Goal: Task Accomplishment & Management: Use online tool/utility

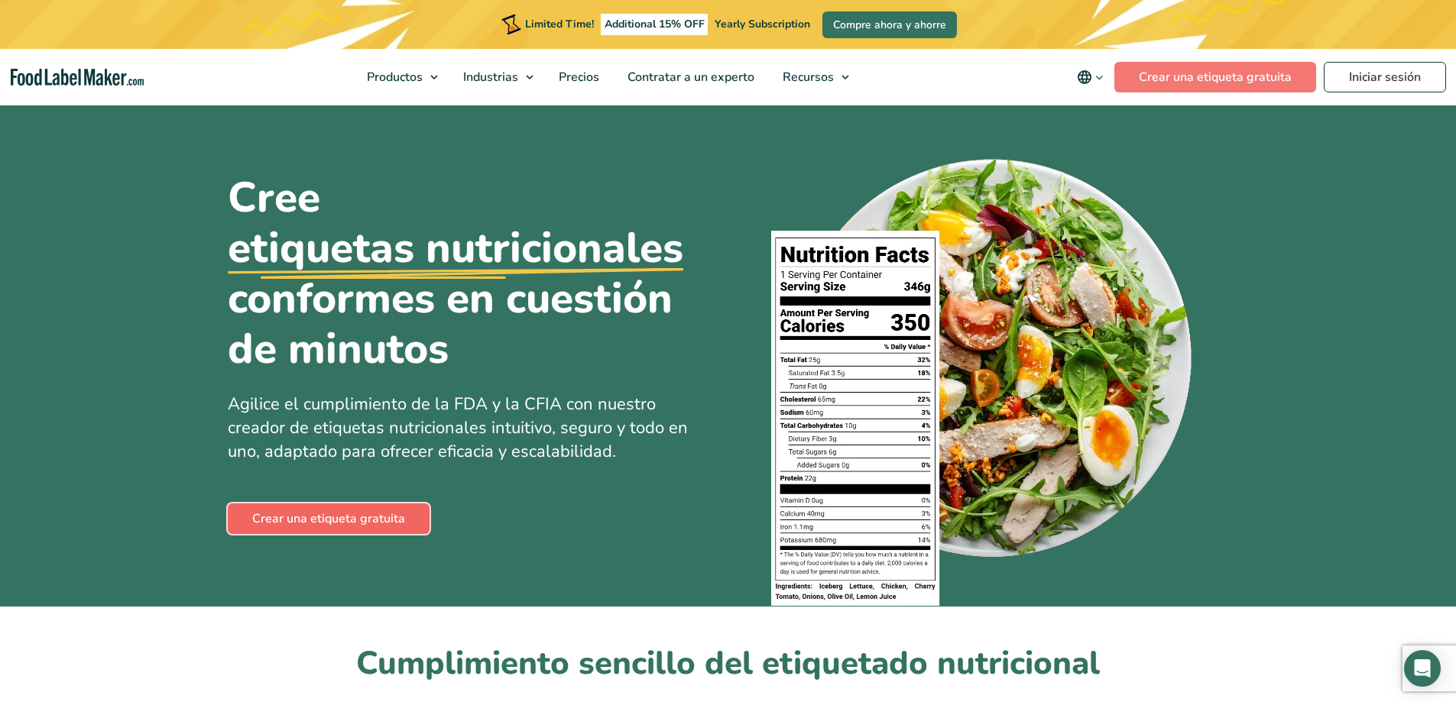
click at [363, 525] on link "Crear una etiqueta gratuita" at bounding box center [329, 519] width 202 height 31
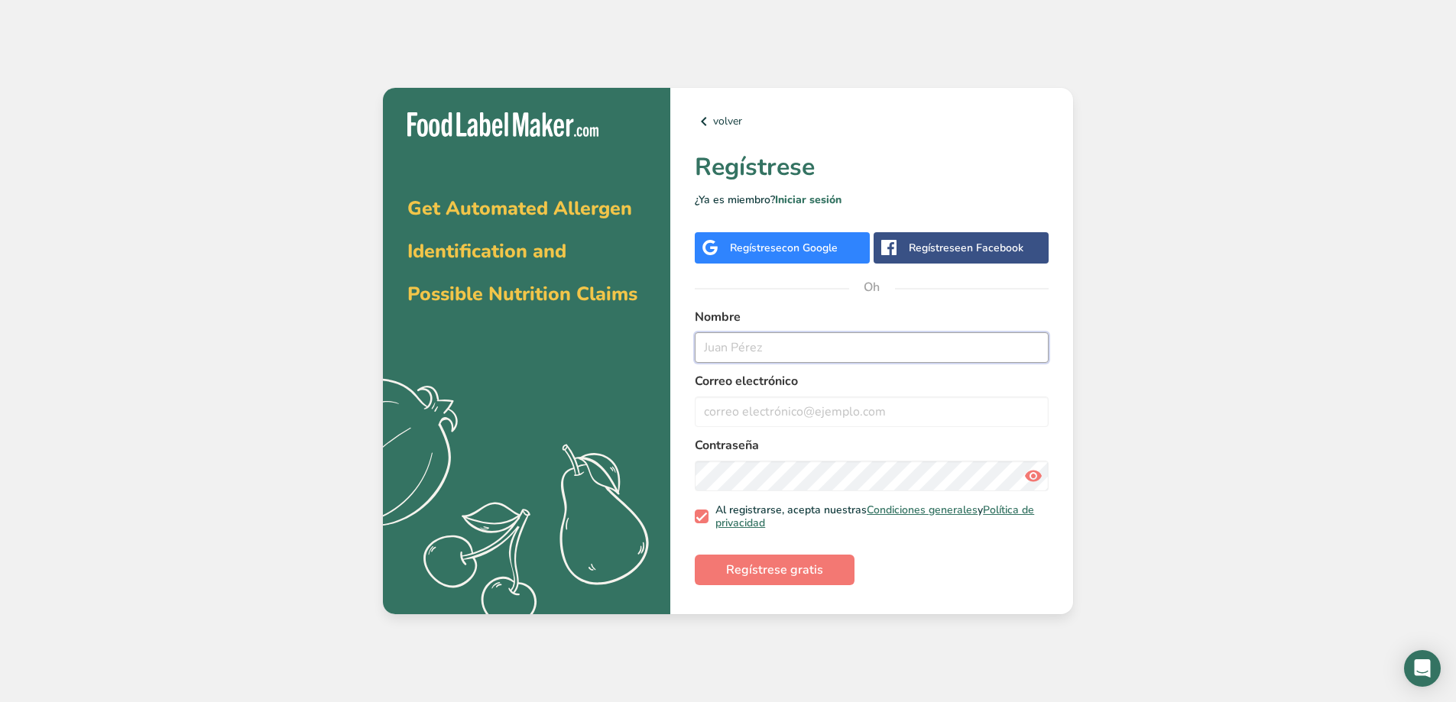
click at [755, 345] on input "text" at bounding box center [872, 347] width 354 height 31
click at [826, 259] on div "Regístrese con Google" at bounding box center [782, 247] width 175 height 31
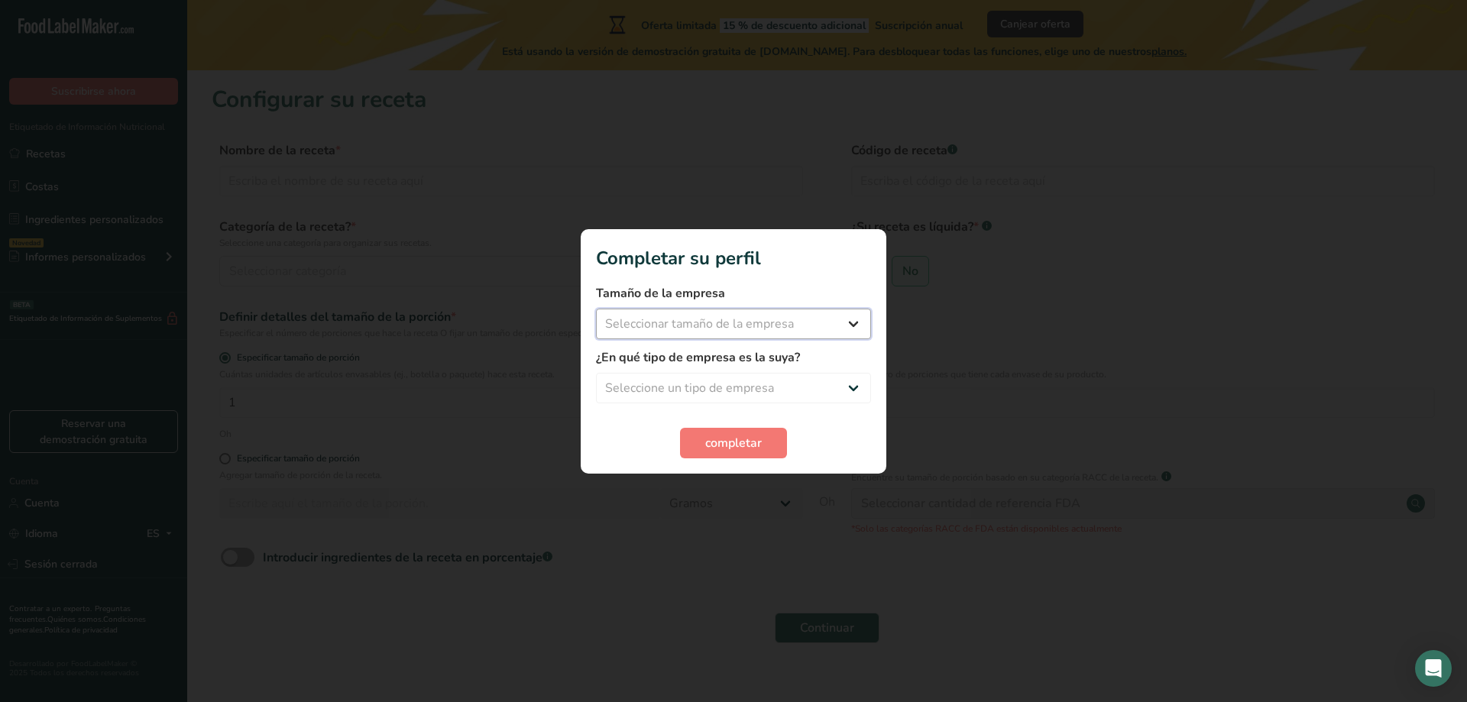
click at [825, 334] on select "Seleccionar tamaño de la empresa Menos de 10 empleados De 10 a 50 empleados De …" at bounding box center [733, 324] width 275 height 31
select select "1"
click at [596, 309] on select "Seleccionar tamaño de la empresa Menos de 10 empleados De 10 a 50 empleados De …" at bounding box center [733, 324] width 275 height 31
click at [780, 378] on select "Seleccione un tipo de empresa Fabricante de alimentos envasados Restaurante y c…" at bounding box center [733, 388] width 275 height 31
select select "3"
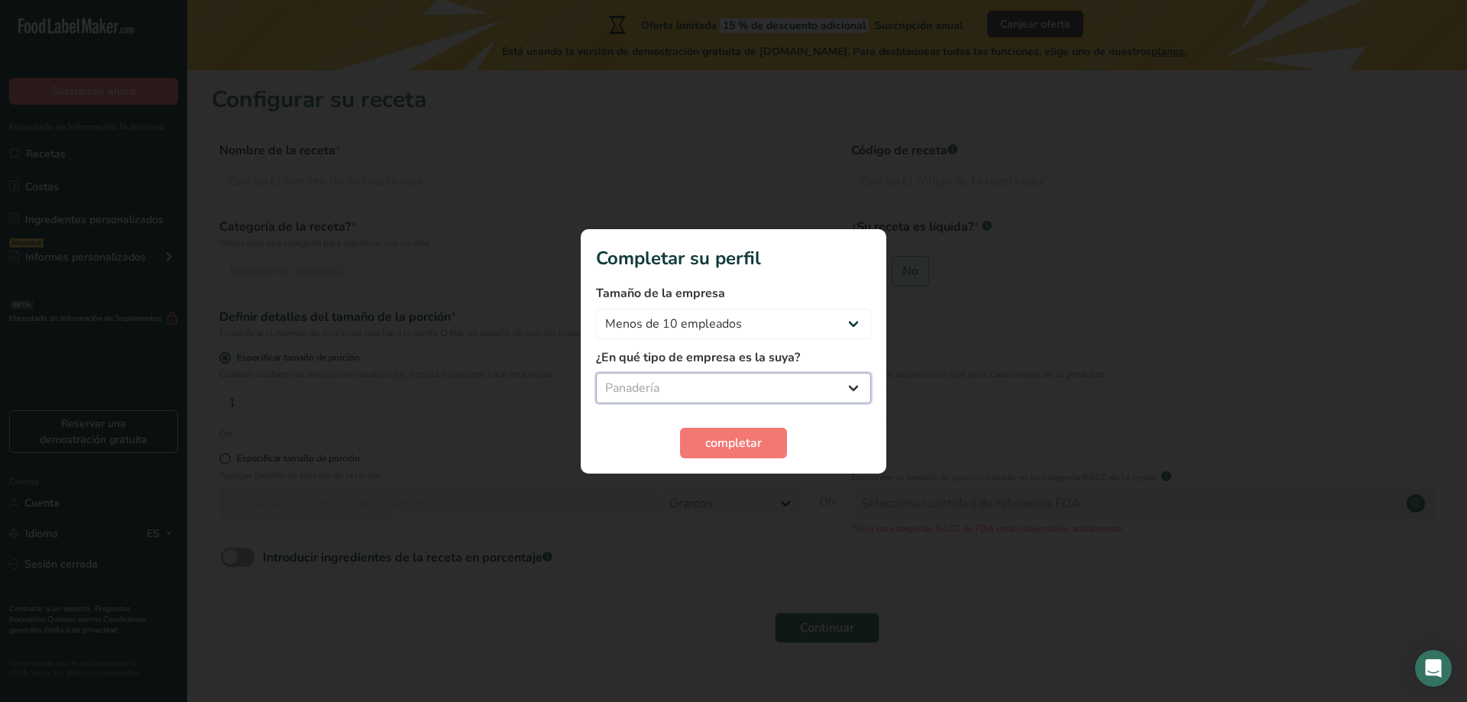
click at [596, 373] on select "Seleccione un tipo de empresa Fabricante de alimentos envasados Restaurante y c…" at bounding box center [733, 388] width 275 height 31
click at [755, 458] on section "Completar su perfil Tamaño de la empresa Menos de 10 empleados De 10 a 50 emple…" at bounding box center [734, 351] width 306 height 245
click at [755, 452] on span "completar" at bounding box center [733, 443] width 57 height 18
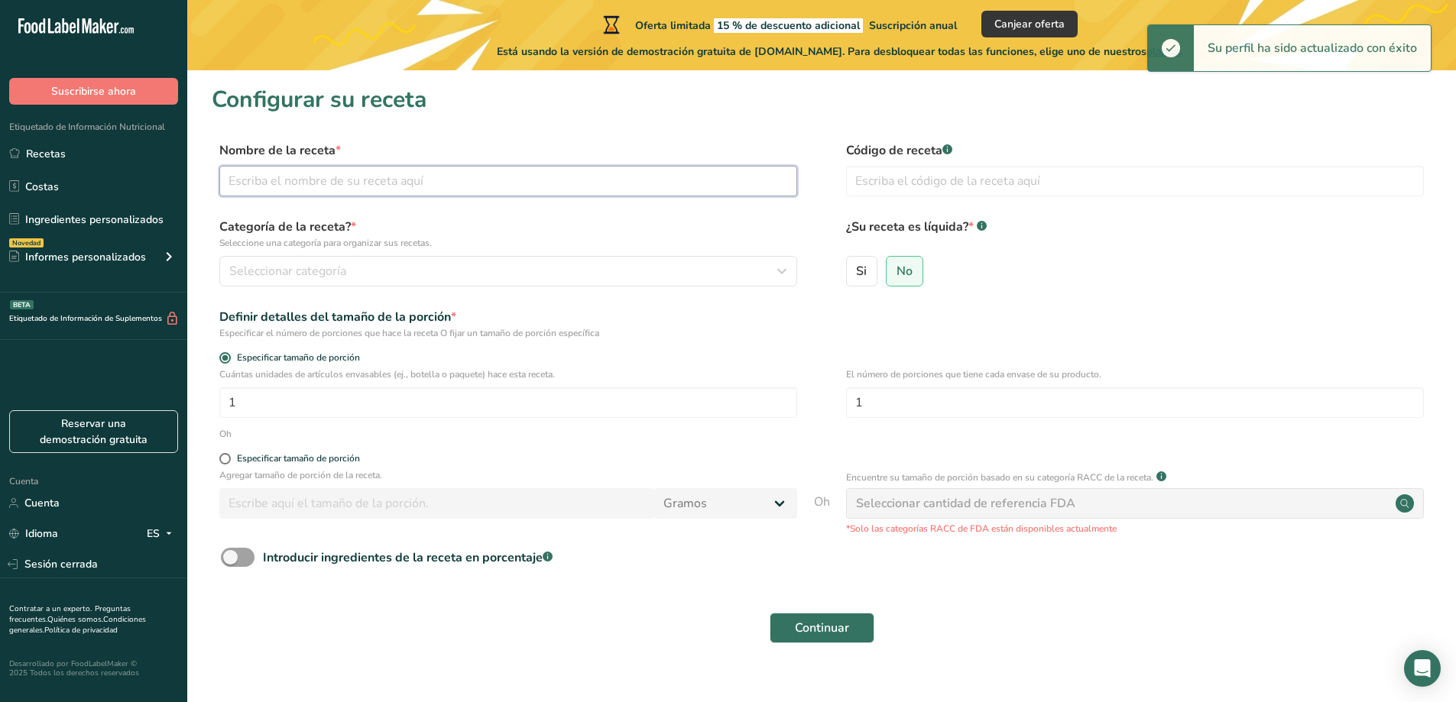
click at [448, 171] on input "text" at bounding box center [508, 181] width 578 height 31
click at [356, 286] on button "Seleccionar categoría" at bounding box center [508, 271] width 578 height 31
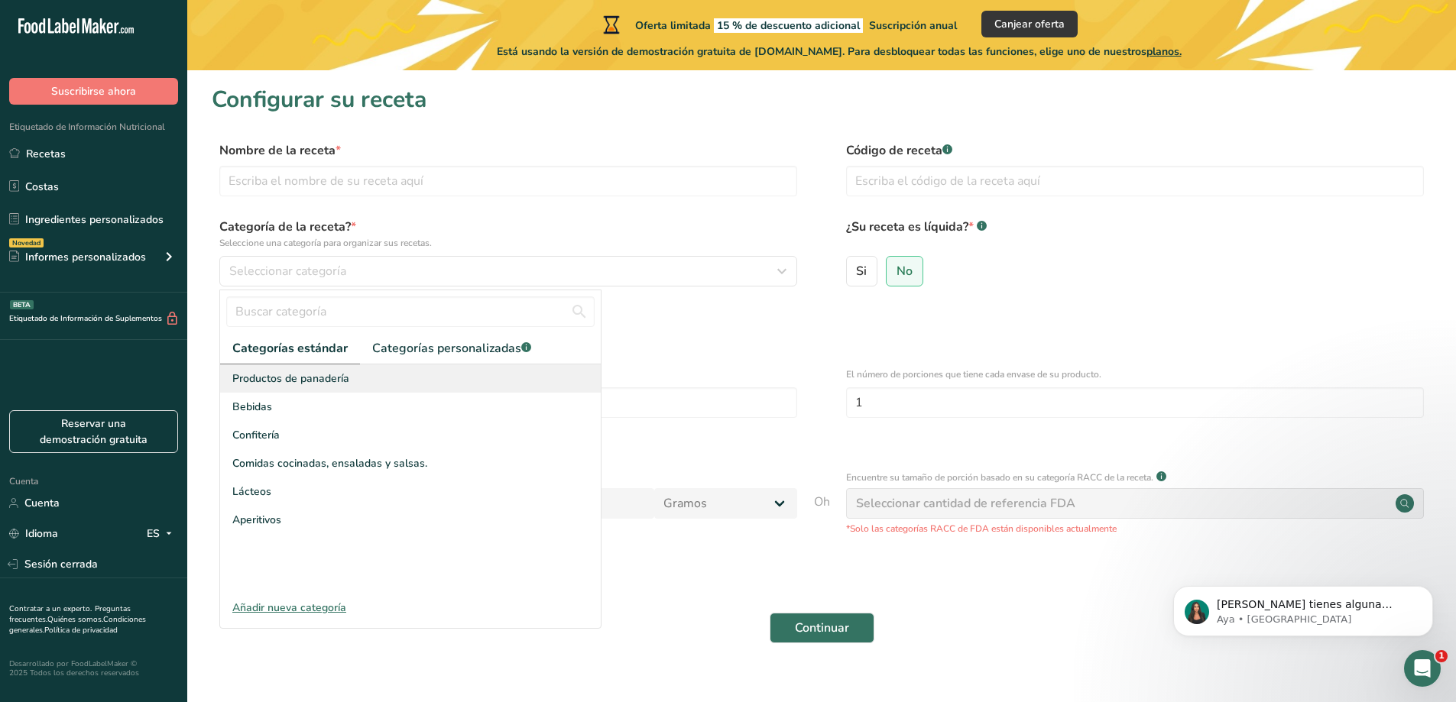
click at [313, 384] on font "Productos de panadería" at bounding box center [290, 378] width 117 height 15
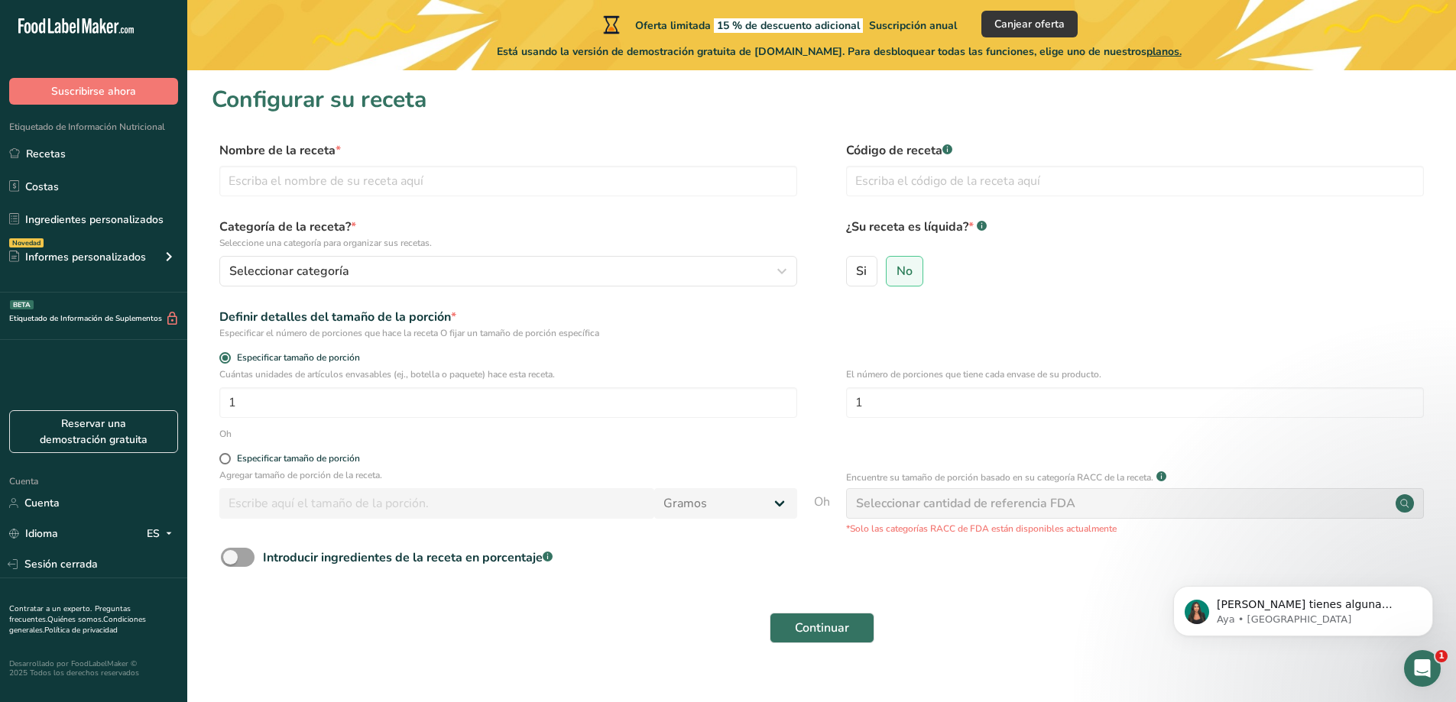
click at [374, 199] on div "Nombre de la receta * Código de receta .a-a{fill:#347362;}.b-a{fill:#fff;}" at bounding box center [821, 173] width 1219 height 64
click at [374, 190] on input "text" at bounding box center [508, 181] width 578 height 31
type input "Budin de banana"
click at [234, 390] on input "1" at bounding box center [508, 402] width 578 height 31
click at [343, 404] on input "1" at bounding box center [508, 402] width 578 height 31
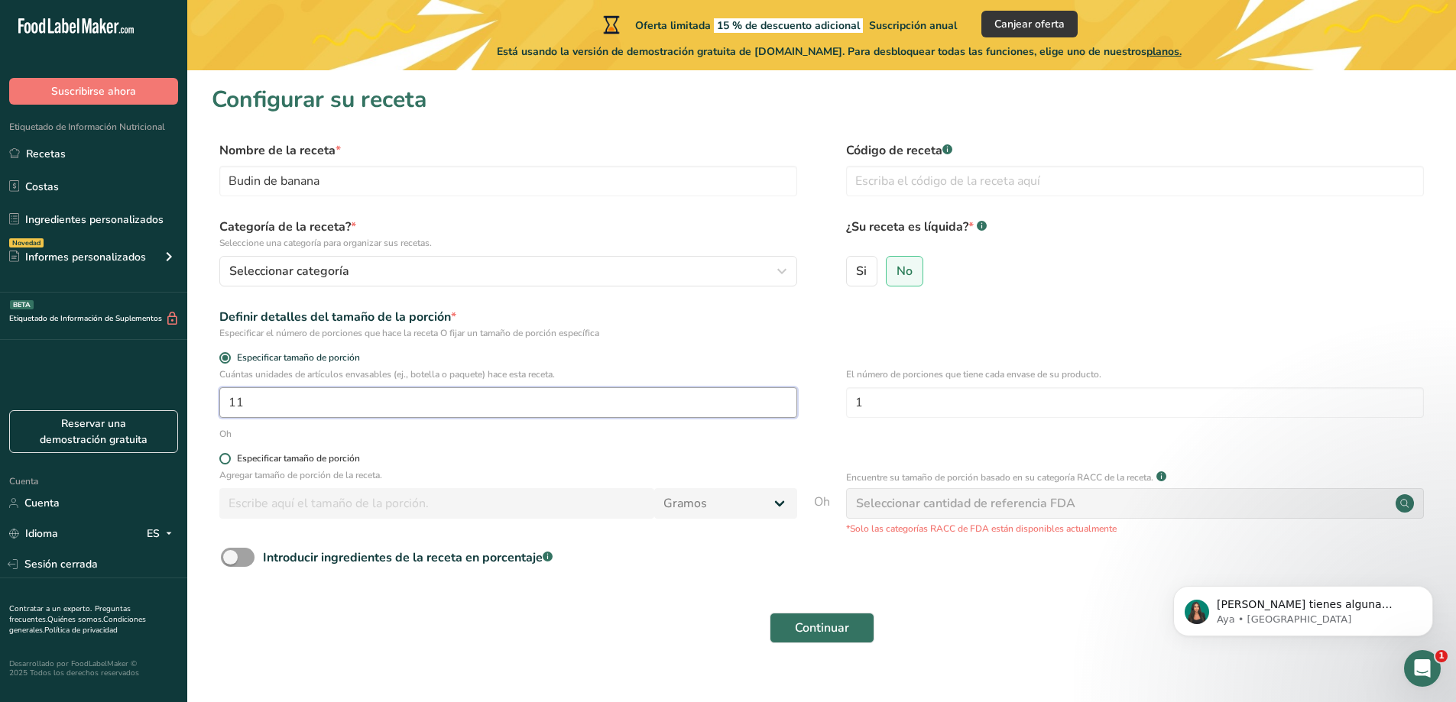
type input "11"
click at [254, 461] on font "Especificar tamaño de porción" at bounding box center [298, 458] width 123 height 12
click at [229, 461] on input "Especificar tamaño de porción" at bounding box center [224, 459] width 10 height 10
radio input "true"
radio input "false"
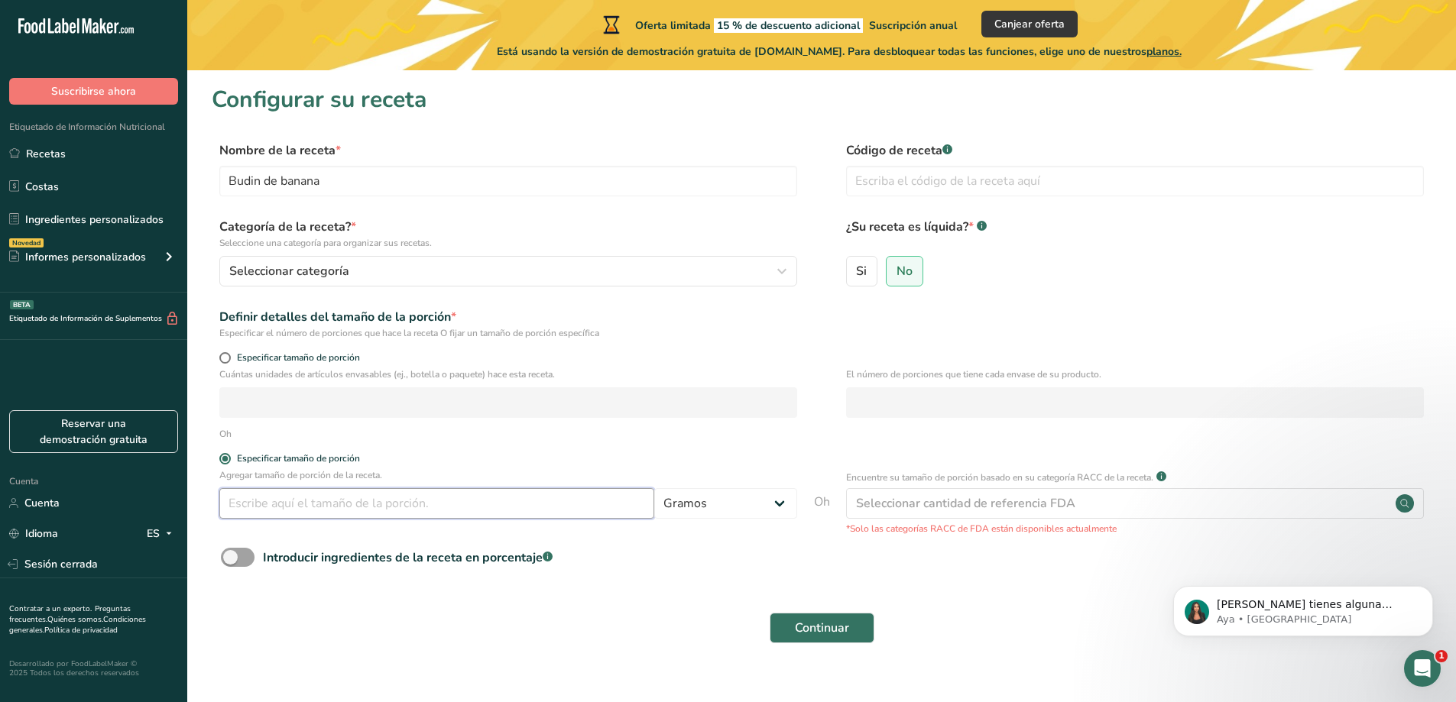
click at [310, 491] on input "number" at bounding box center [436, 503] width 435 height 31
click at [225, 361] on span at bounding box center [224, 357] width 11 height 11
click at [225, 361] on input "Especificar tamaño de porción" at bounding box center [224, 358] width 10 height 10
radio input "true"
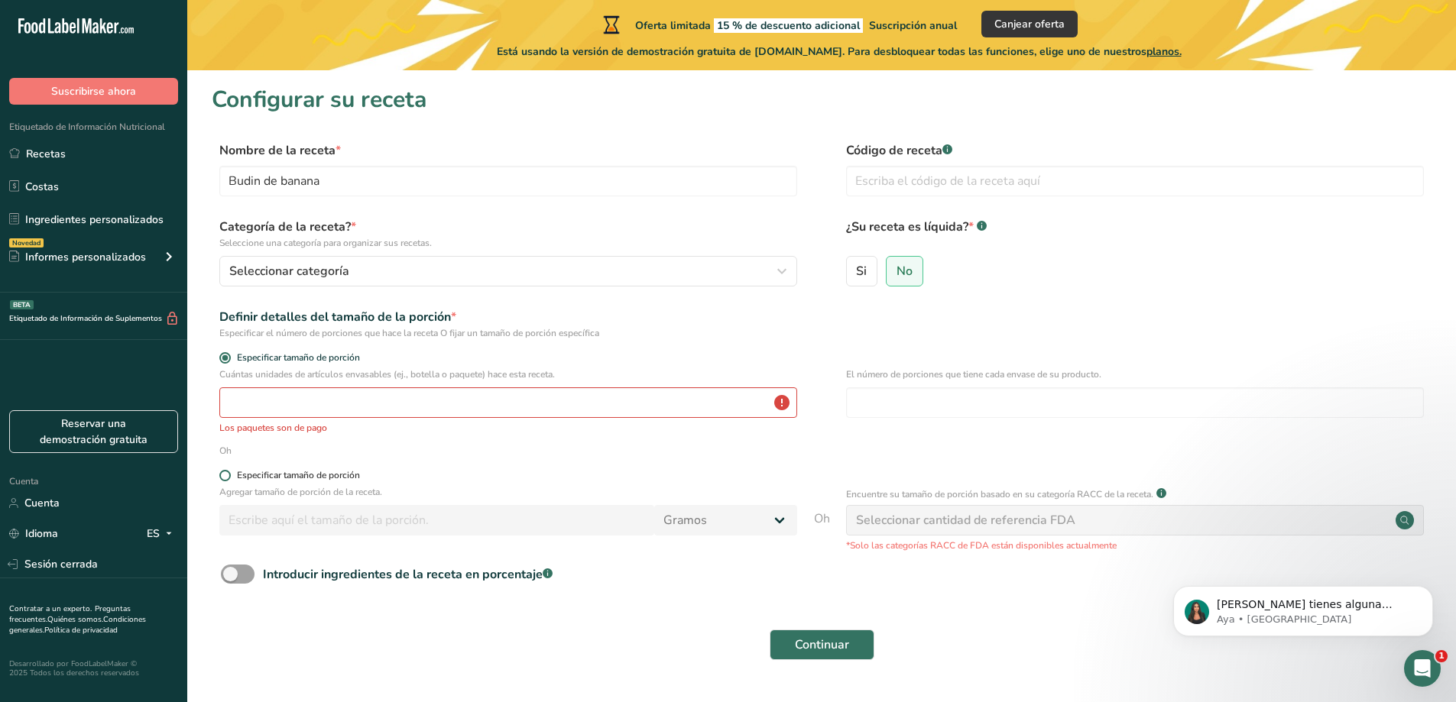
click at [235, 470] on span "Especificar tamaño de porción" at bounding box center [295, 475] width 129 height 11
click at [229, 471] on input "Especificar tamaño de porción" at bounding box center [224, 476] width 10 height 10
radio input "true"
radio input "false"
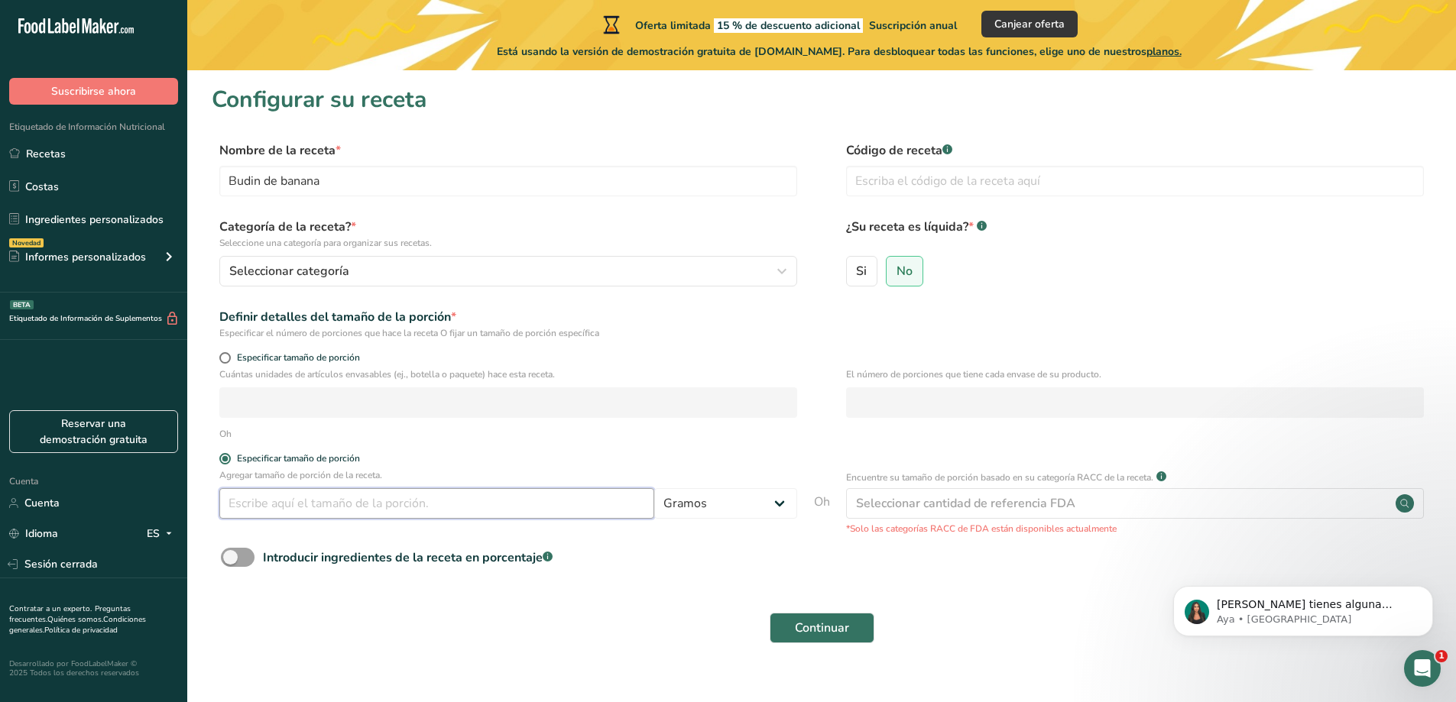
click at [315, 504] on input "number" at bounding box center [436, 503] width 435 height 31
type input "14"
type input "1"
click at [682, 495] on select "Gramos kilogramo mg mcg libras onza [GEOGRAPHIC_DATA] ml onza líquida [GEOGRAPH…" at bounding box center [725, 503] width 143 height 31
click at [654, 488] on select "Gramos kilogramo mg mcg libras onza [GEOGRAPHIC_DATA] ml onza líquida [GEOGRAPH…" at bounding box center [725, 503] width 143 height 31
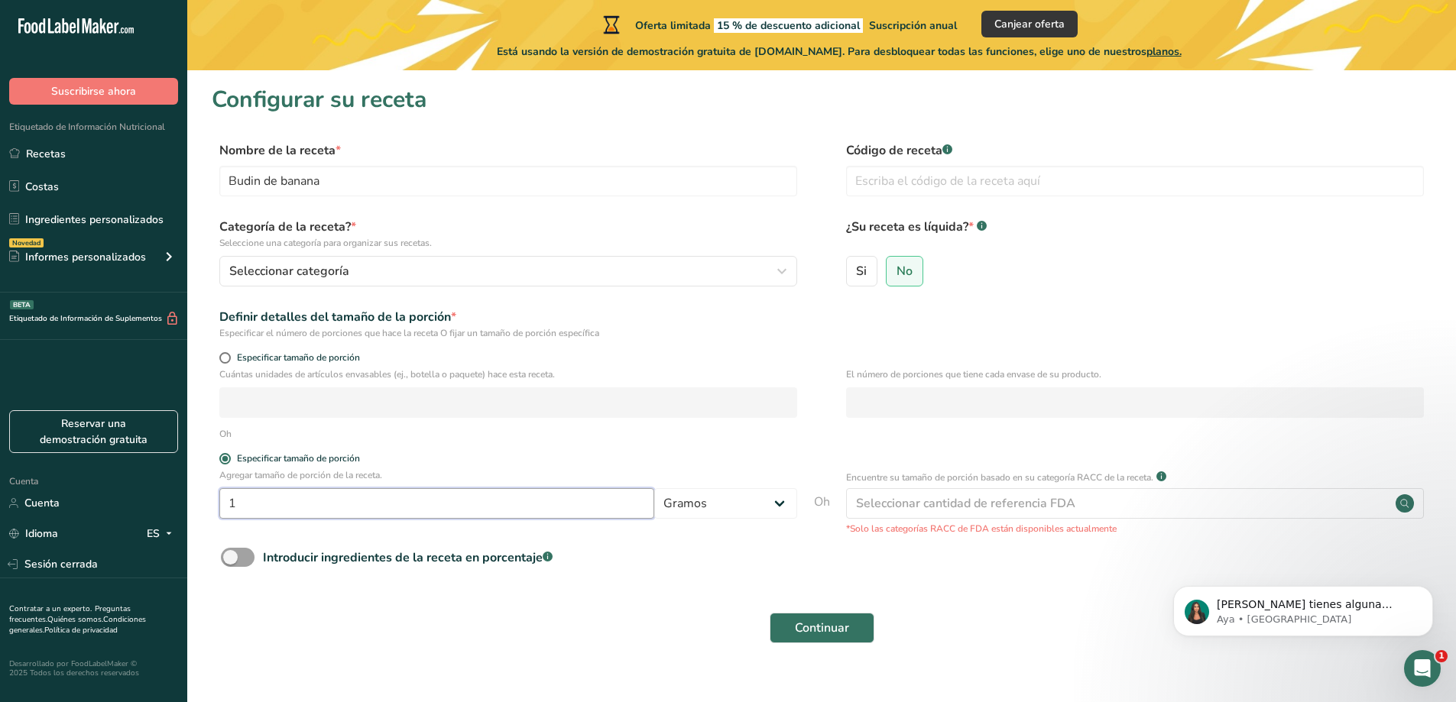
click at [406, 508] on input "1" at bounding box center [436, 503] width 435 height 31
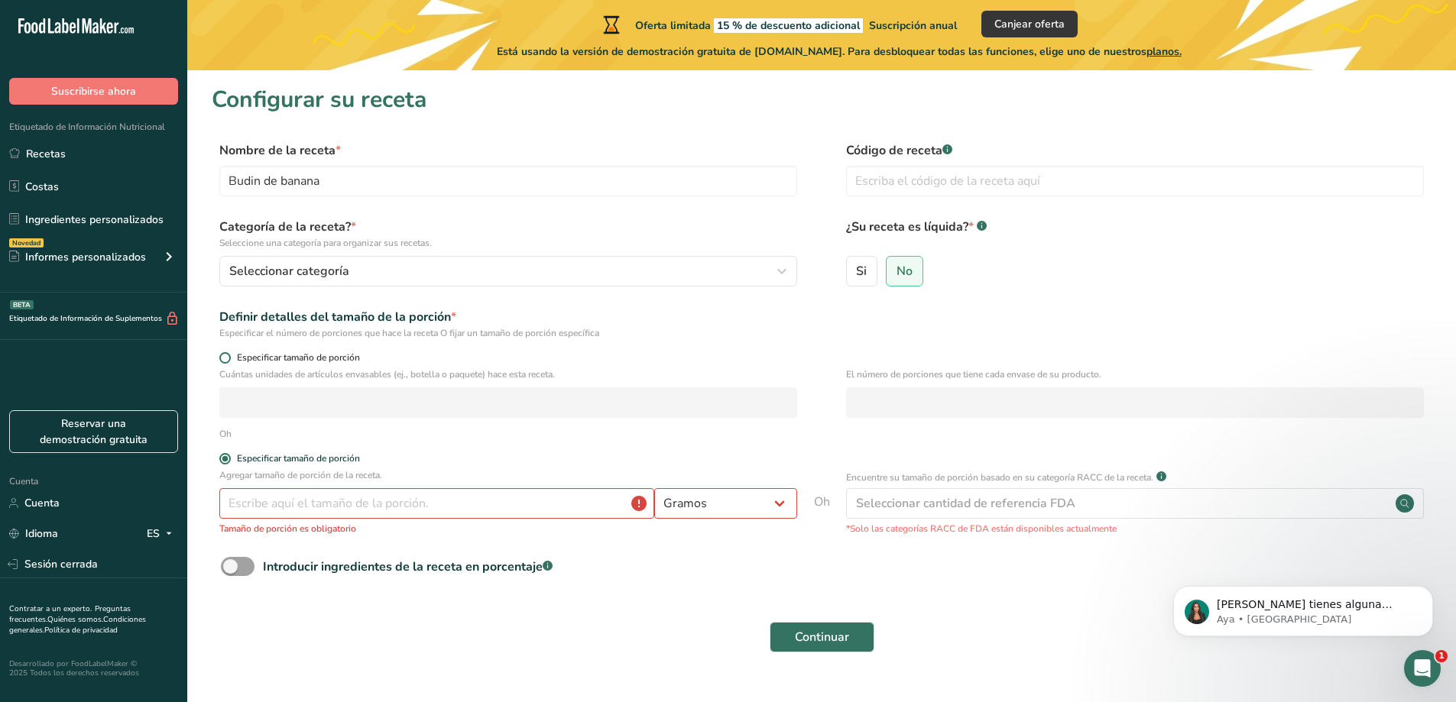
click at [237, 361] on font "Especificar tamaño de porción" at bounding box center [298, 357] width 123 height 12
click at [229, 361] on input "Especificar tamaño de porción" at bounding box center [224, 358] width 10 height 10
radio input "true"
radio input "false"
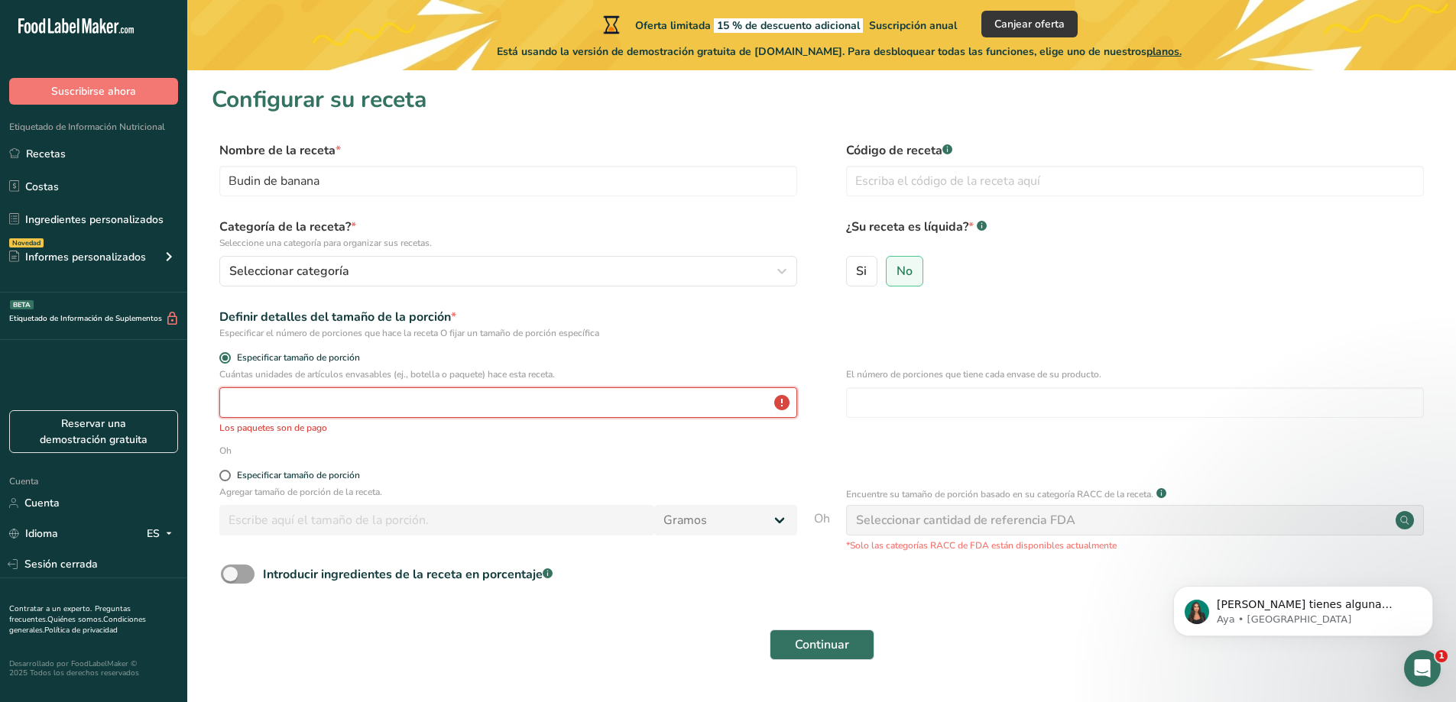
click at [361, 406] on input "number" at bounding box center [508, 402] width 578 height 31
click at [991, 183] on input "text" at bounding box center [1135, 181] width 578 height 31
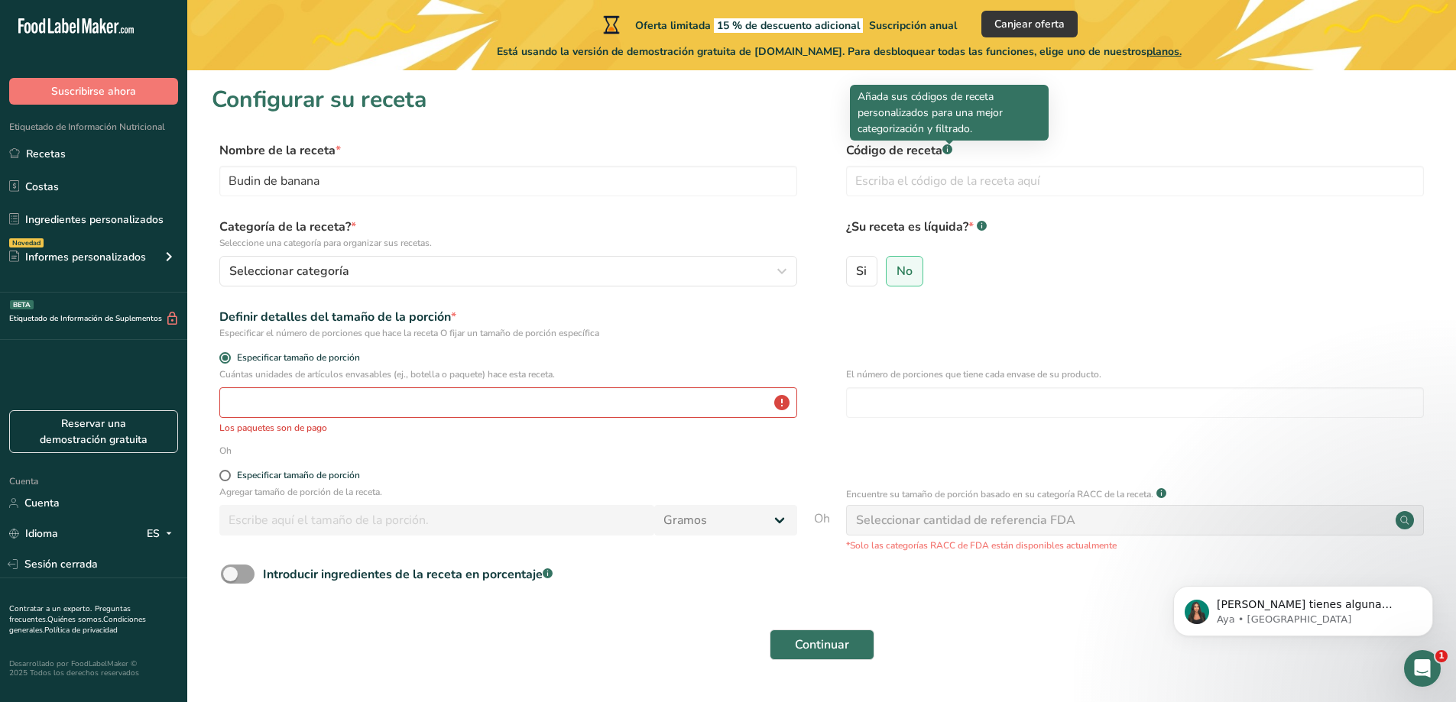
click at [947, 151] on rect at bounding box center [947, 149] width 10 height 10
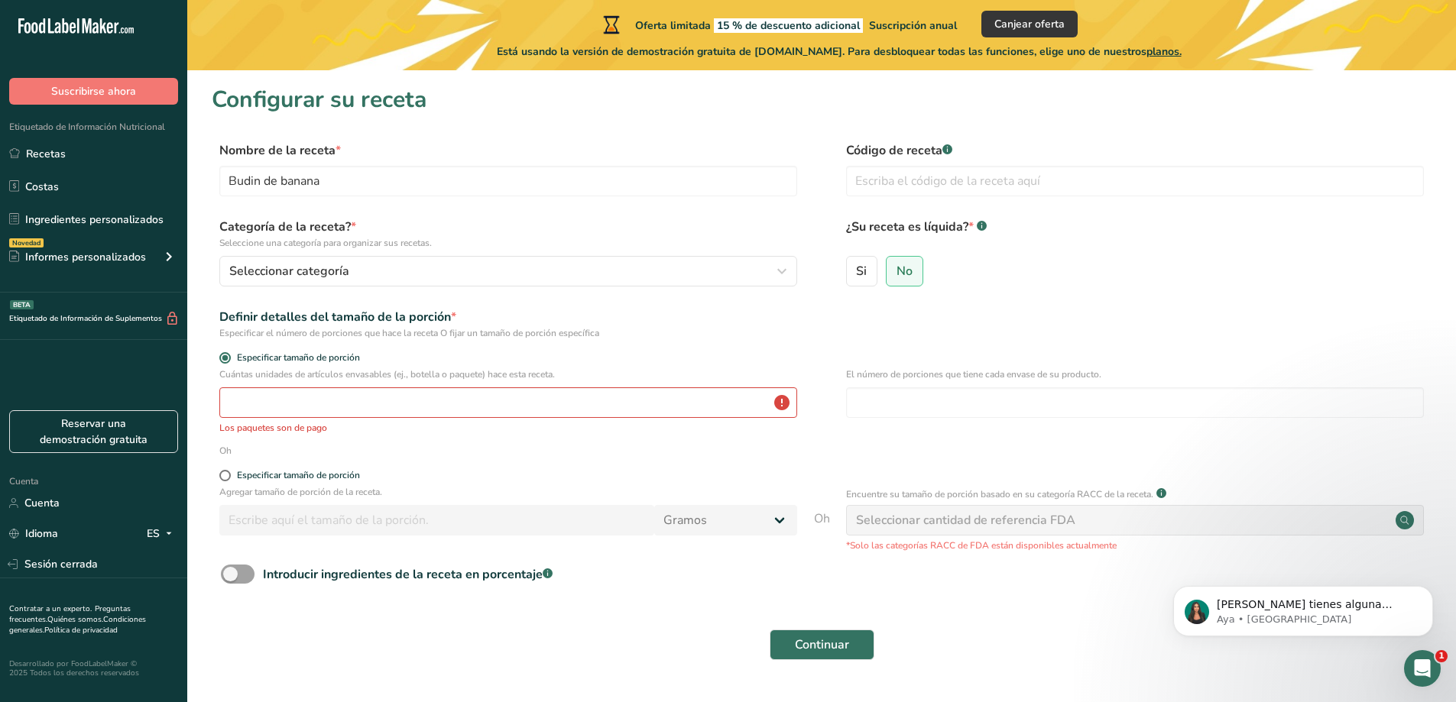
click at [881, 276] on div "Si No" at bounding box center [1135, 276] width 578 height 40
click at [893, 274] on input "No" at bounding box center [891, 271] width 10 height 10
click at [118, 218] on font "Ingredientes personalizados" at bounding box center [94, 219] width 138 height 15
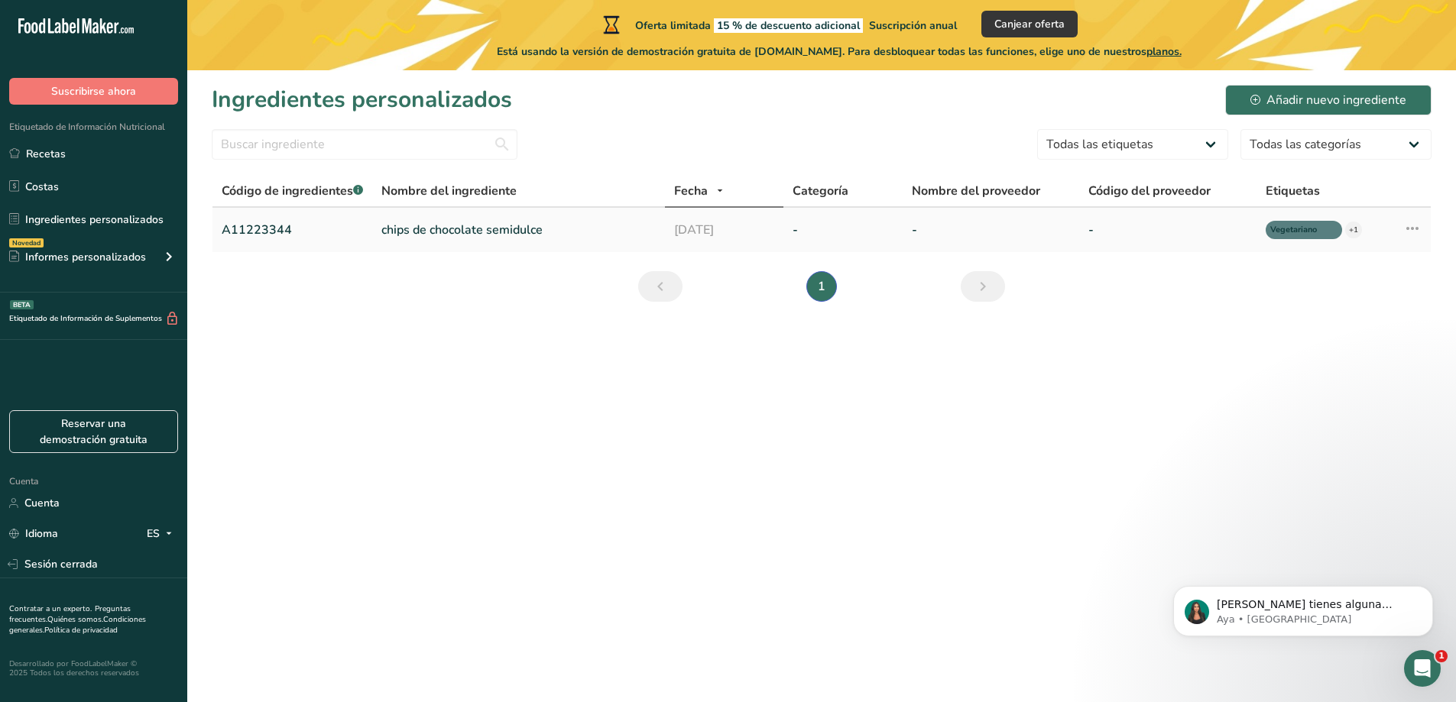
click at [452, 231] on font "chips de chocolate semidulce" at bounding box center [461, 230] width 161 height 17
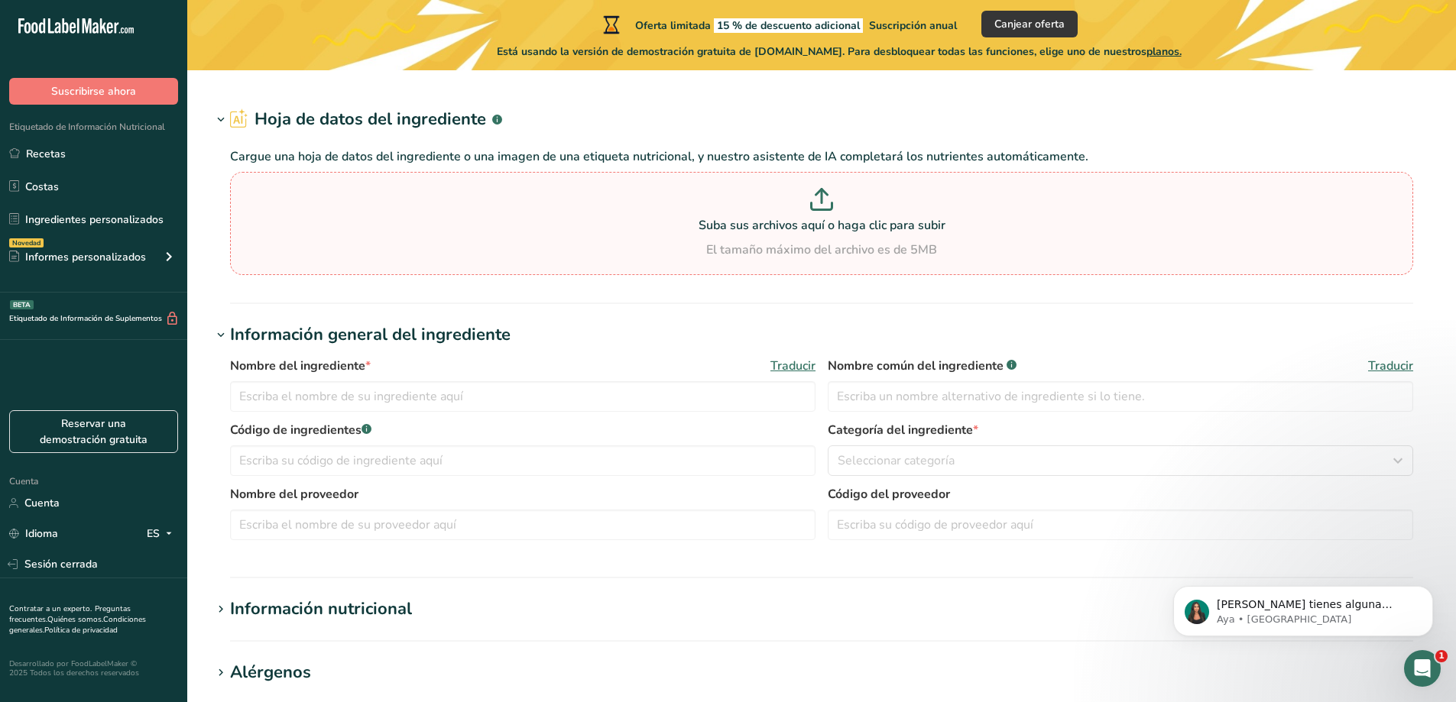
type input "Semi Sweet Chocolate Chips"
type input "Choco Chips"
type input "A11223344"
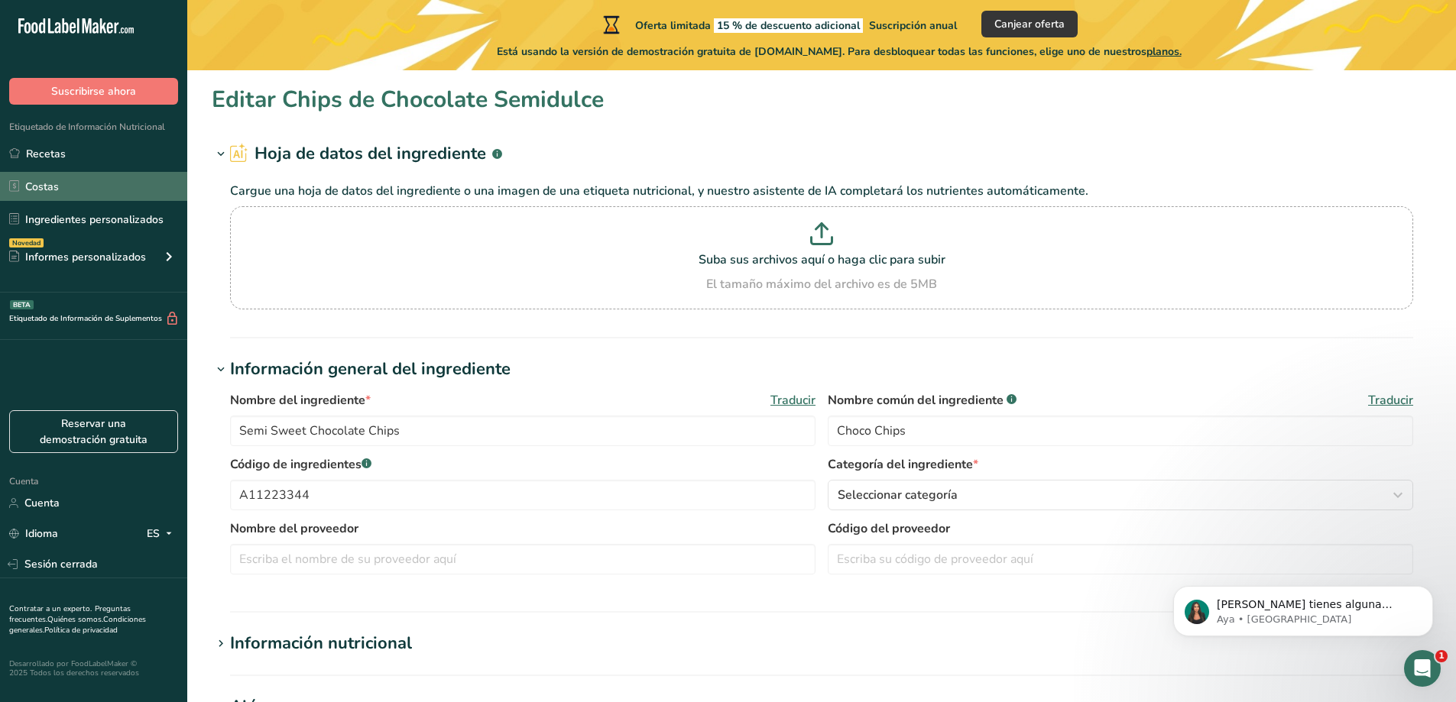
click at [91, 194] on link "Costas" at bounding box center [93, 186] width 187 height 29
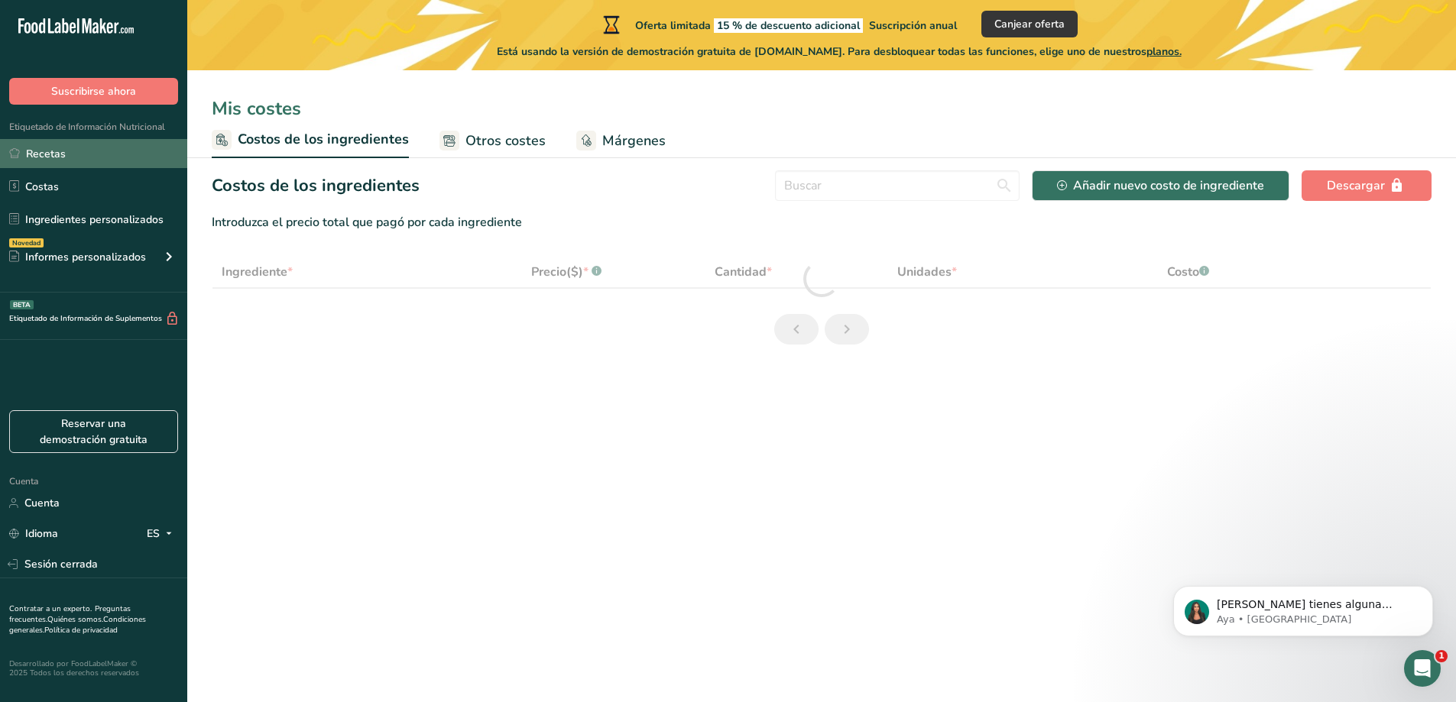
select select "1"
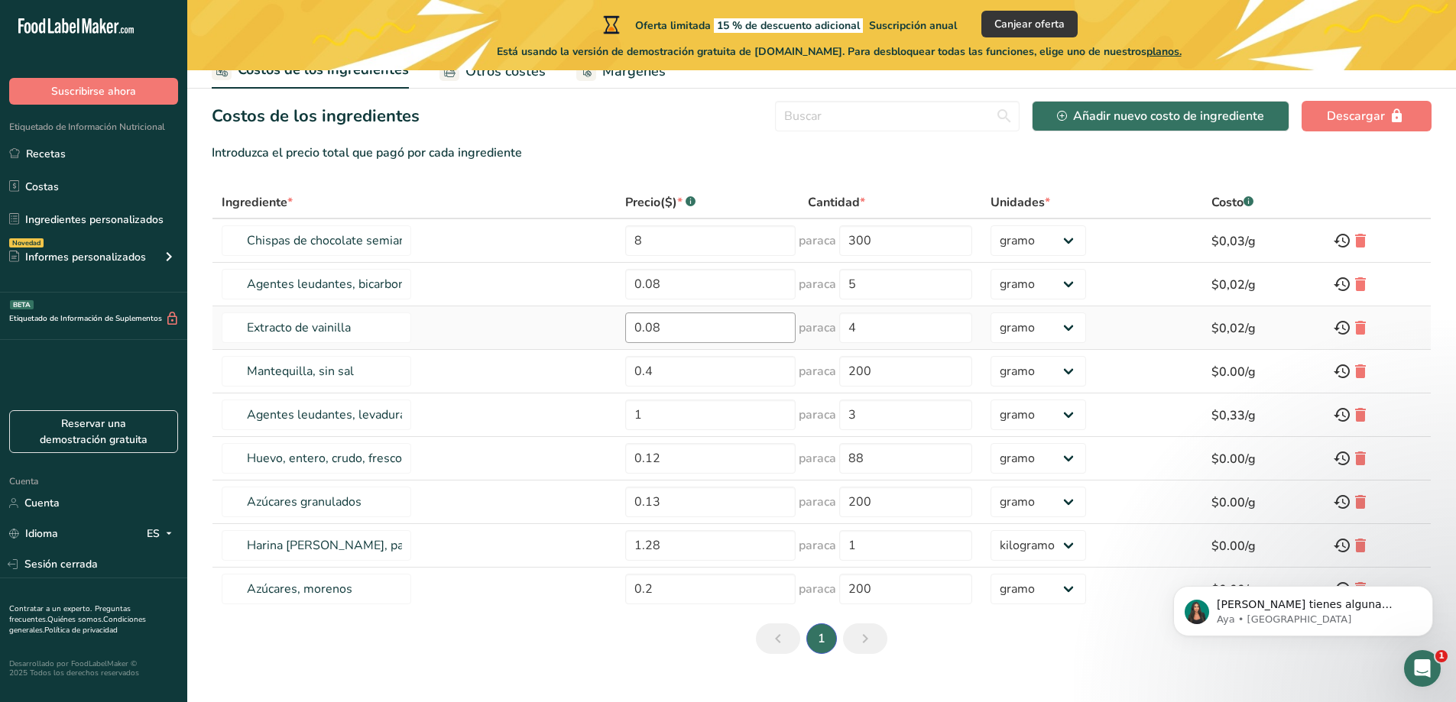
scroll to position [76, 0]
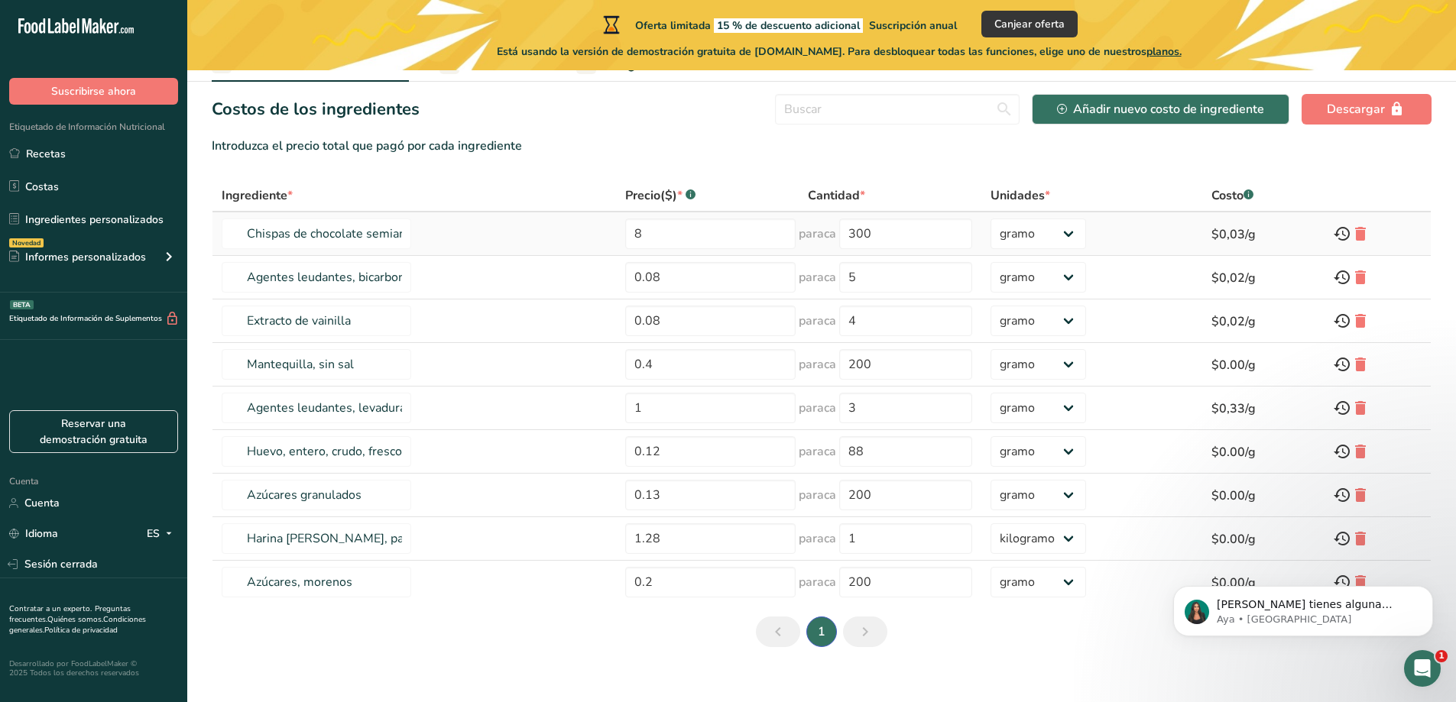
click at [810, 236] on font "paraca" at bounding box center [816, 233] width 37 height 17
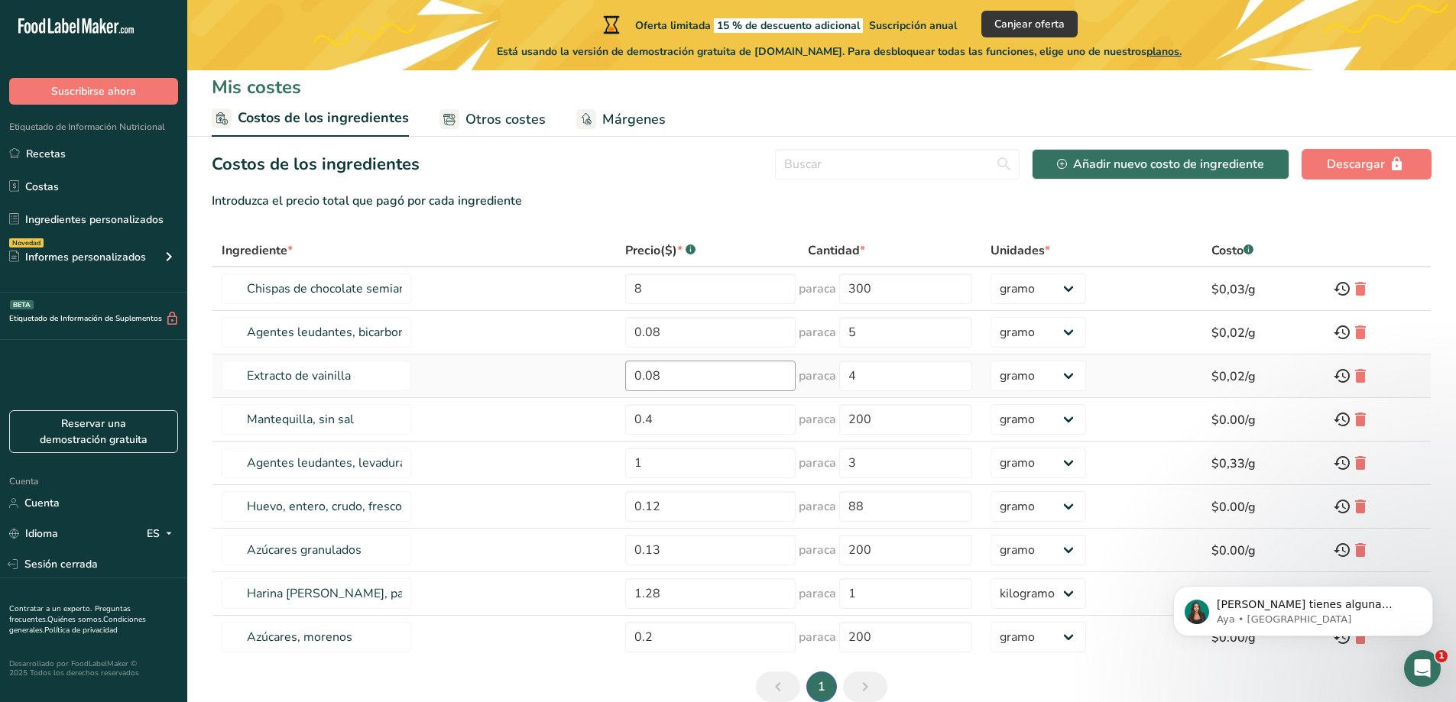
scroll to position [18, 0]
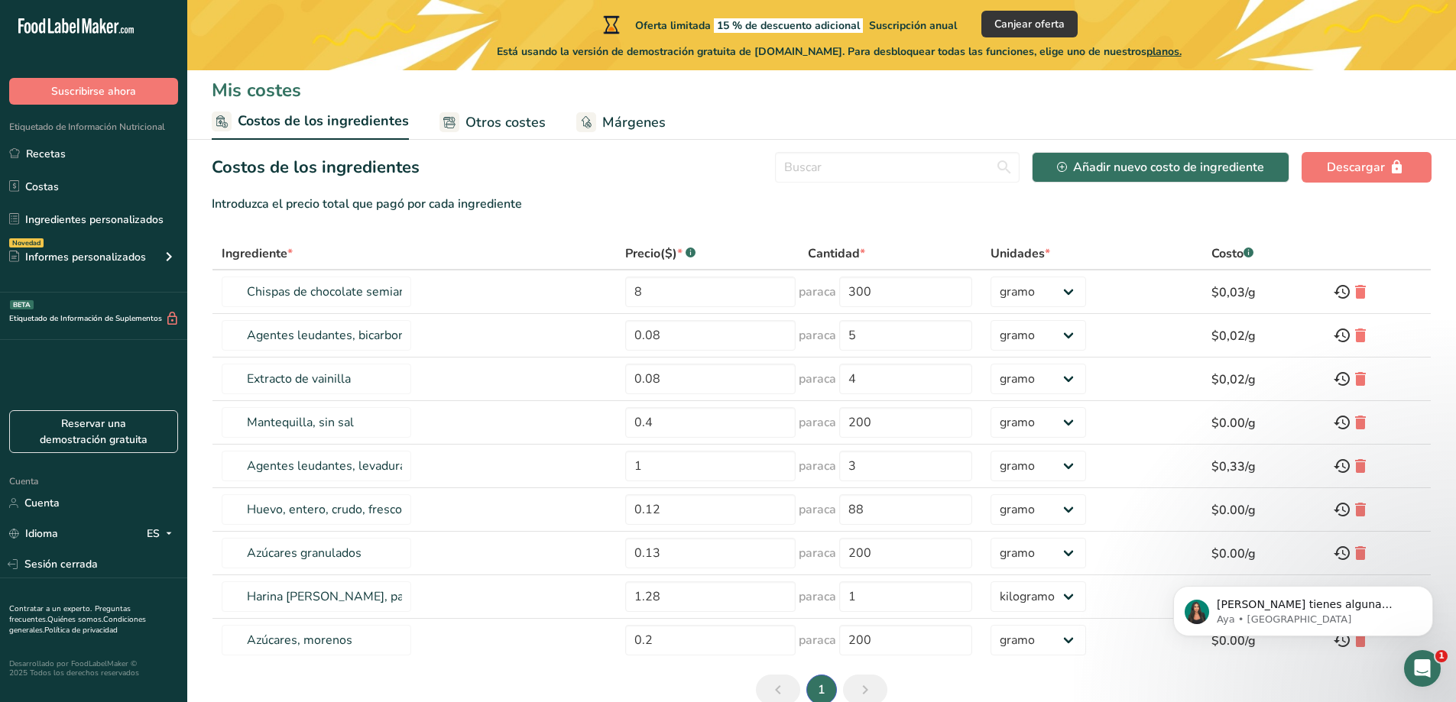
click at [527, 238] on th "Ingrediente *" at bounding box center [413, 254] width 403 height 32
click at [104, 257] on font "Informes personalizados" at bounding box center [85, 257] width 121 height 15
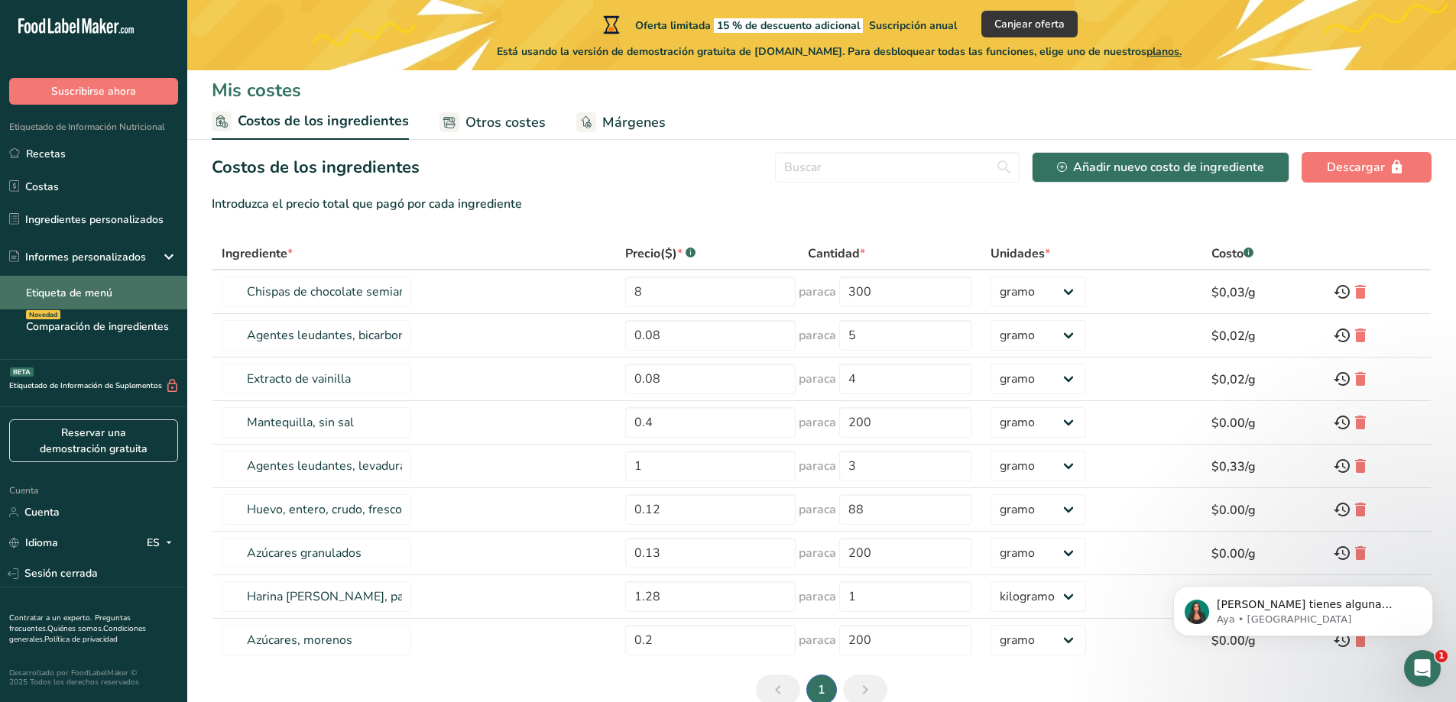
click at [95, 305] on link "Etiqueta de menú" at bounding box center [93, 293] width 187 height 34
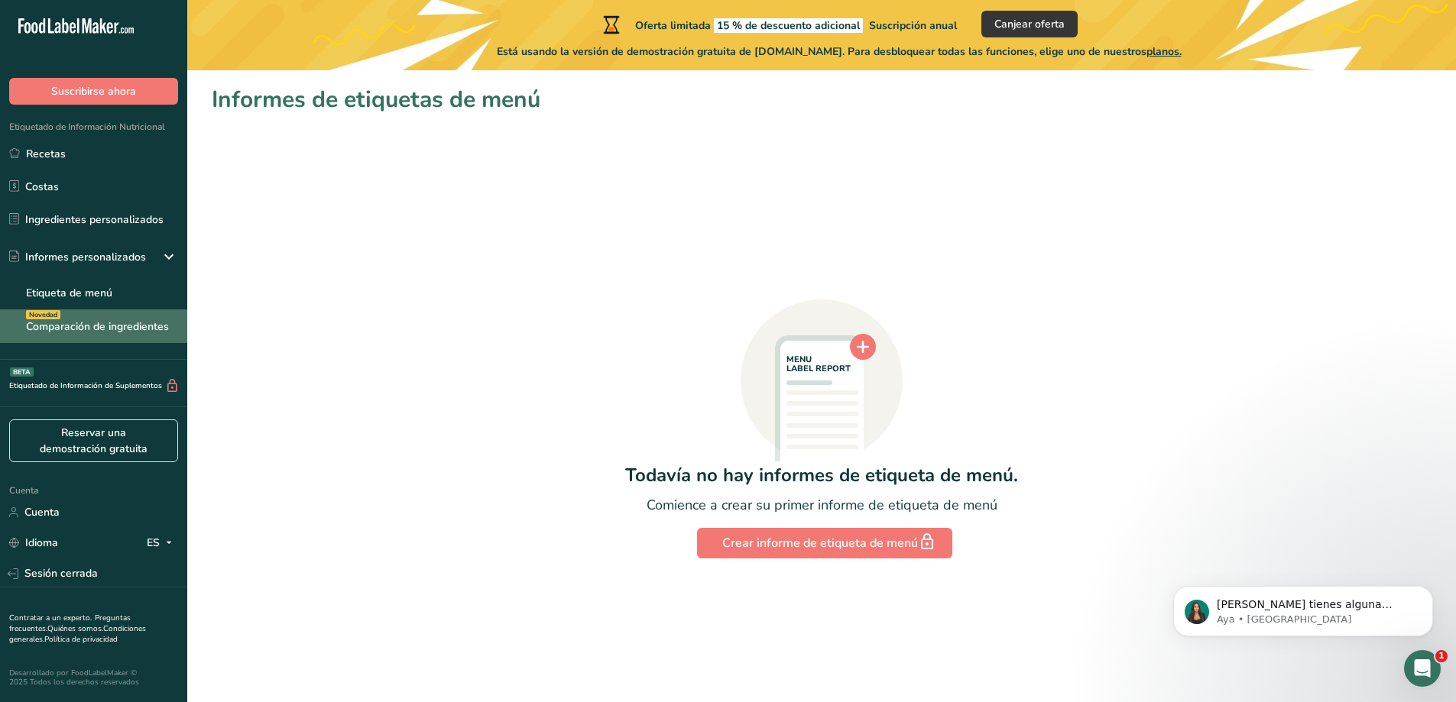
click at [95, 328] on font "Comparación de ingredientes" at bounding box center [97, 326] width 143 height 15
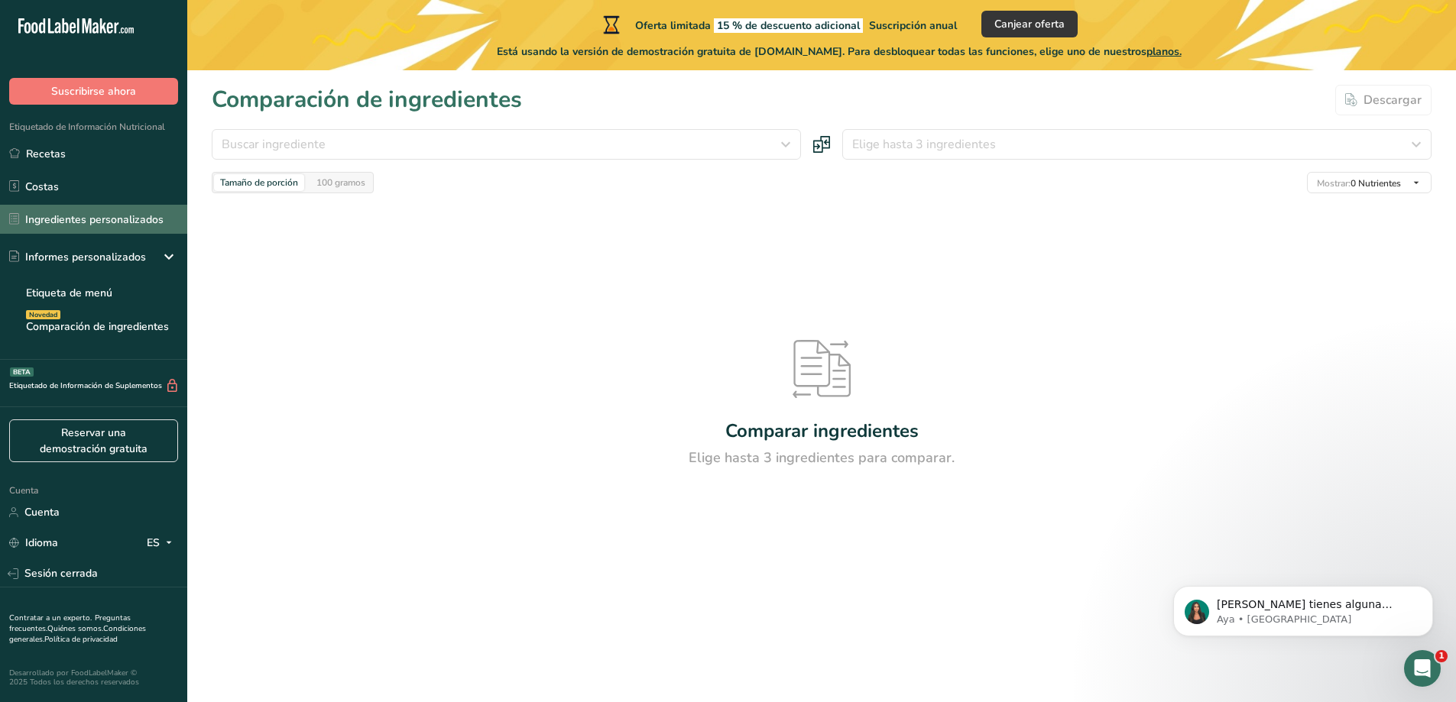
click at [78, 210] on link "Ingredientes personalizados" at bounding box center [93, 219] width 187 height 29
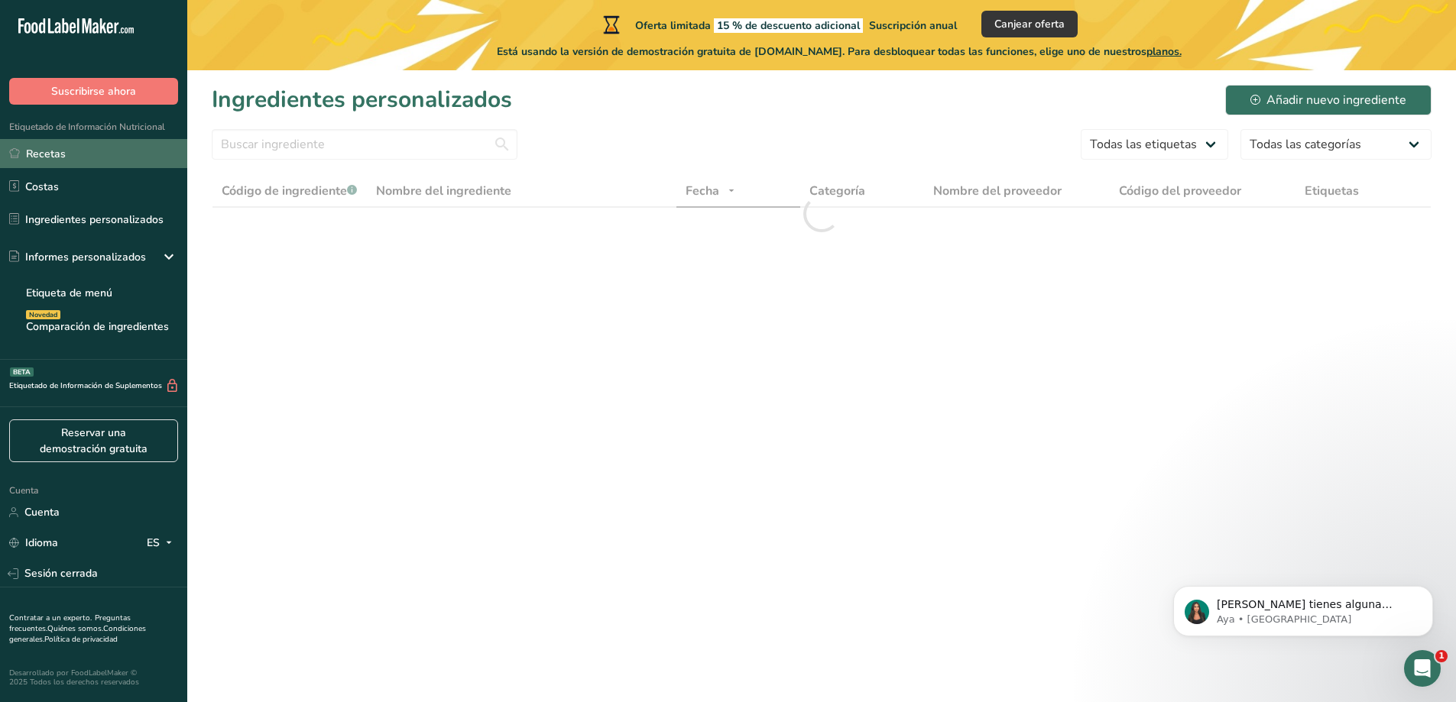
click at [78, 164] on link "Recetas" at bounding box center [93, 153] width 187 height 29
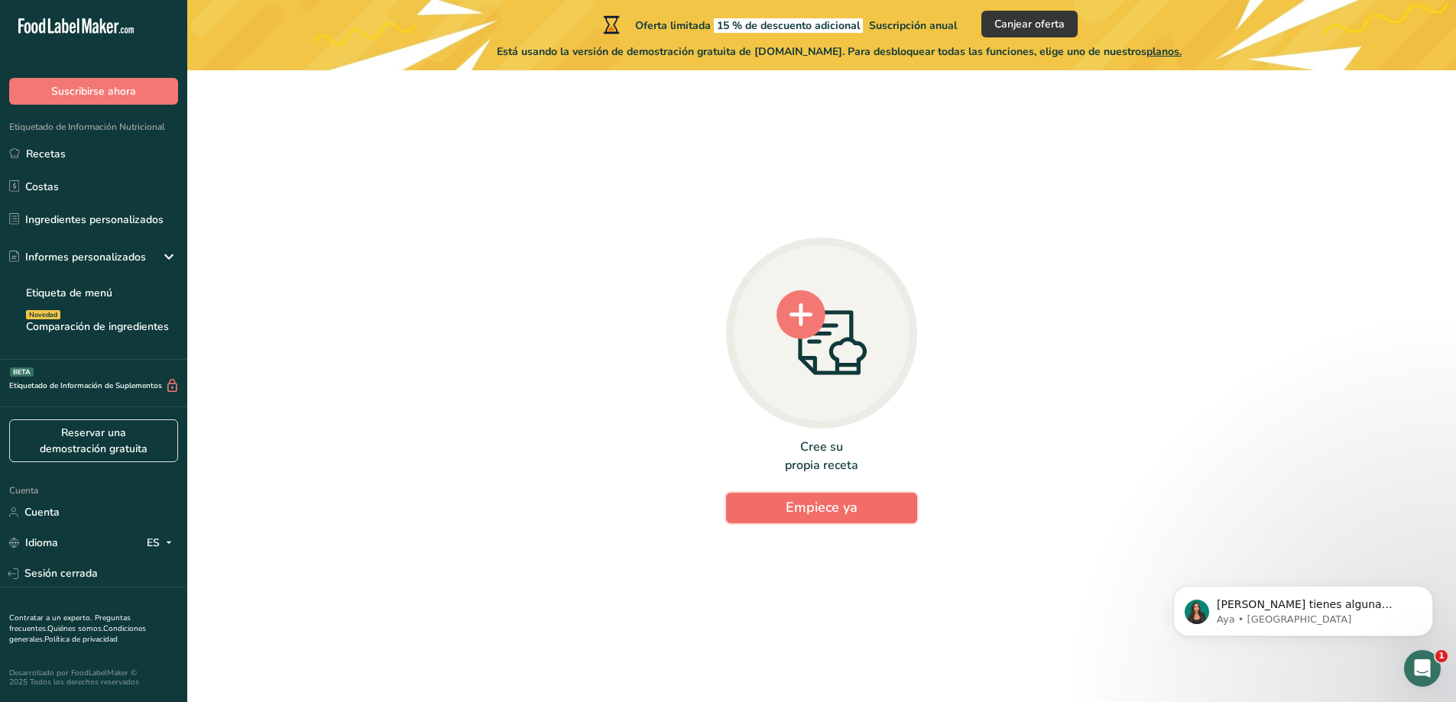
click at [846, 497] on button "Empiece ya" at bounding box center [821, 508] width 191 height 31
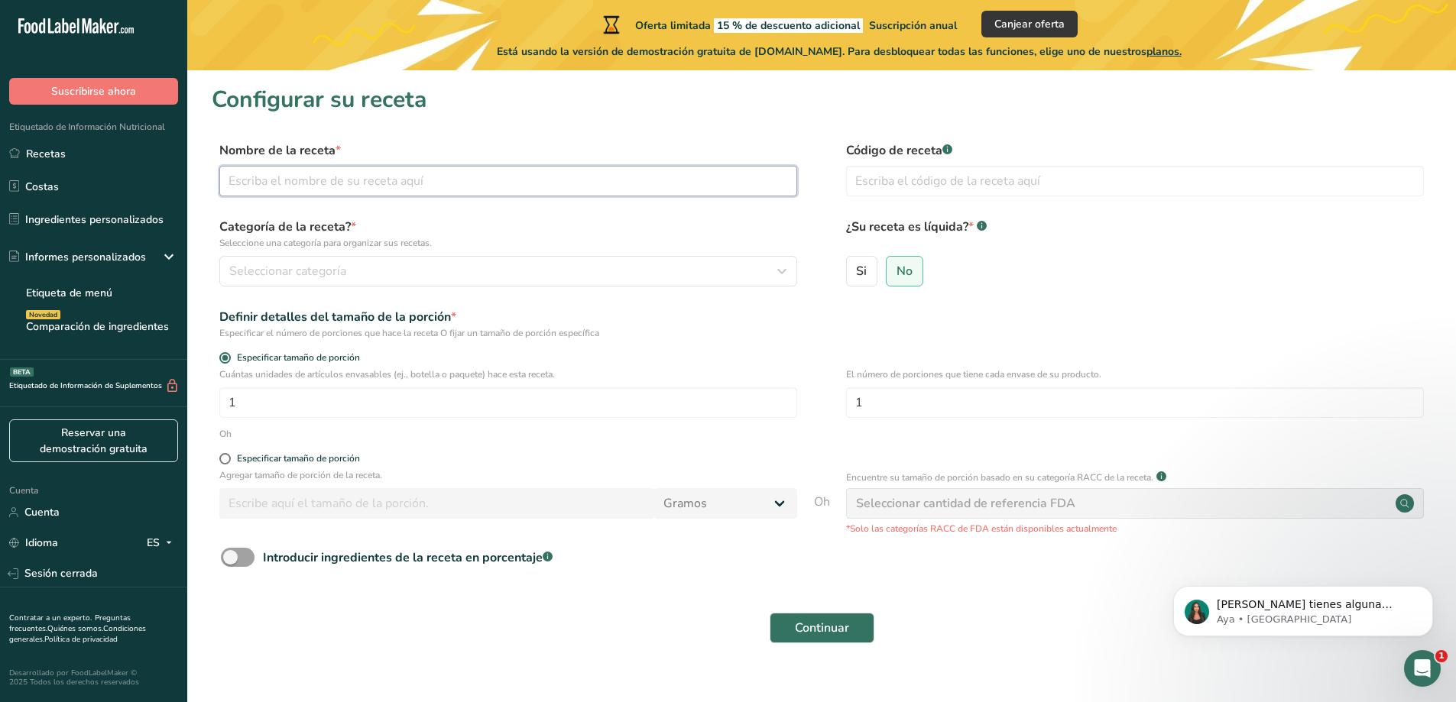
click at [424, 190] on input "text" at bounding box center [508, 181] width 578 height 31
type input "Budin de banana"
click at [356, 257] on button "Seleccionar categoría" at bounding box center [508, 271] width 578 height 31
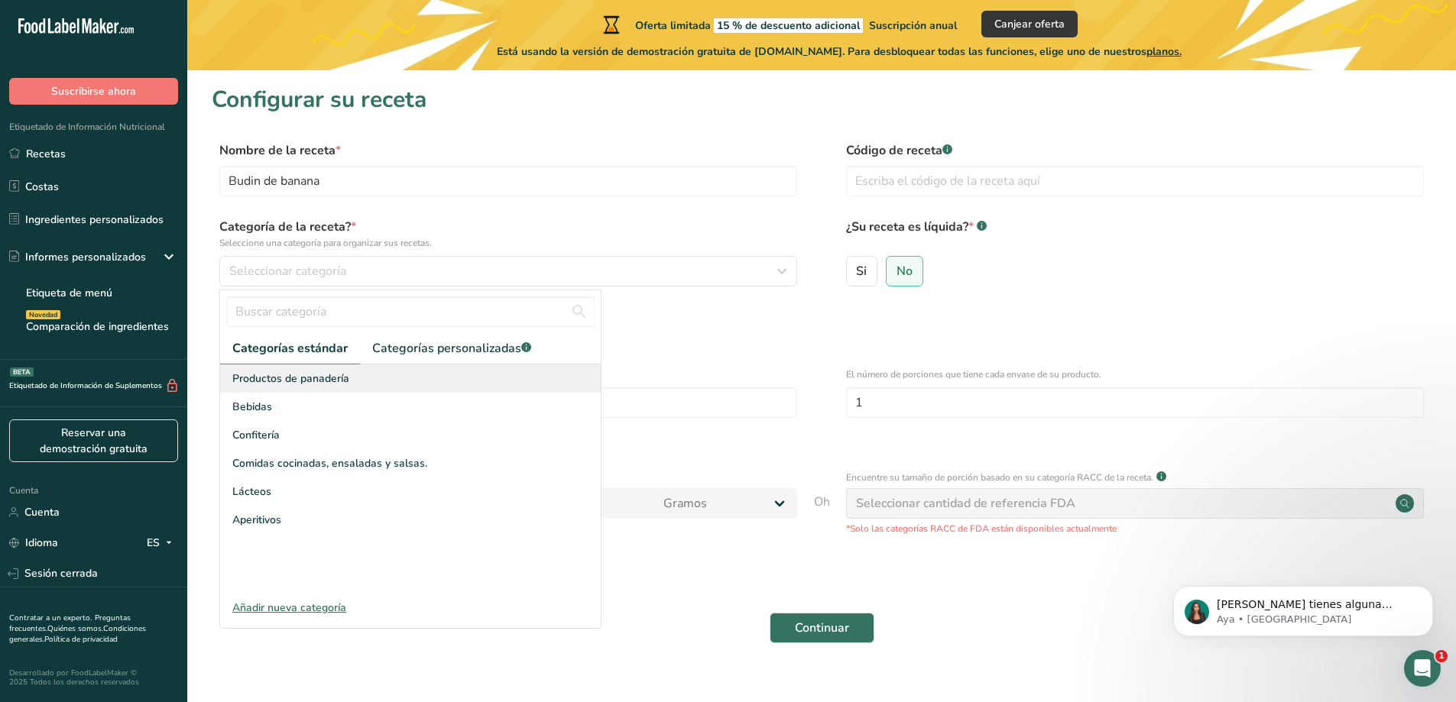
click at [303, 378] on font "Productos de panadería" at bounding box center [290, 378] width 117 height 15
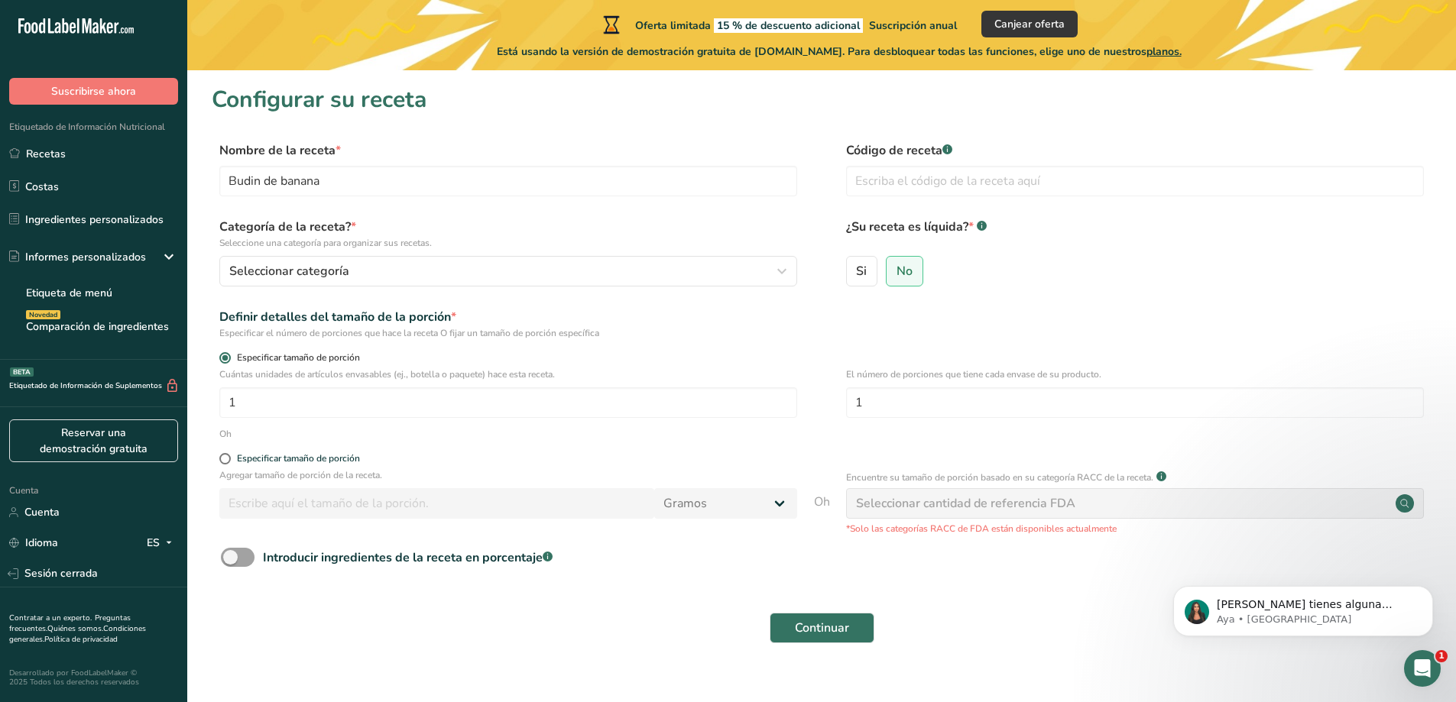
click at [299, 354] on font "Especificar tamaño de porción" at bounding box center [298, 357] width 123 height 12
click at [229, 354] on input "Especificar tamaño de porción" at bounding box center [224, 358] width 10 height 10
click at [318, 402] on input "1" at bounding box center [508, 402] width 578 height 31
click at [316, 402] on input "1" at bounding box center [508, 402] width 578 height 31
click at [238, 457] on font "Especificar tamaño de porción" at bounding box center [298, 458] width 123 height 12
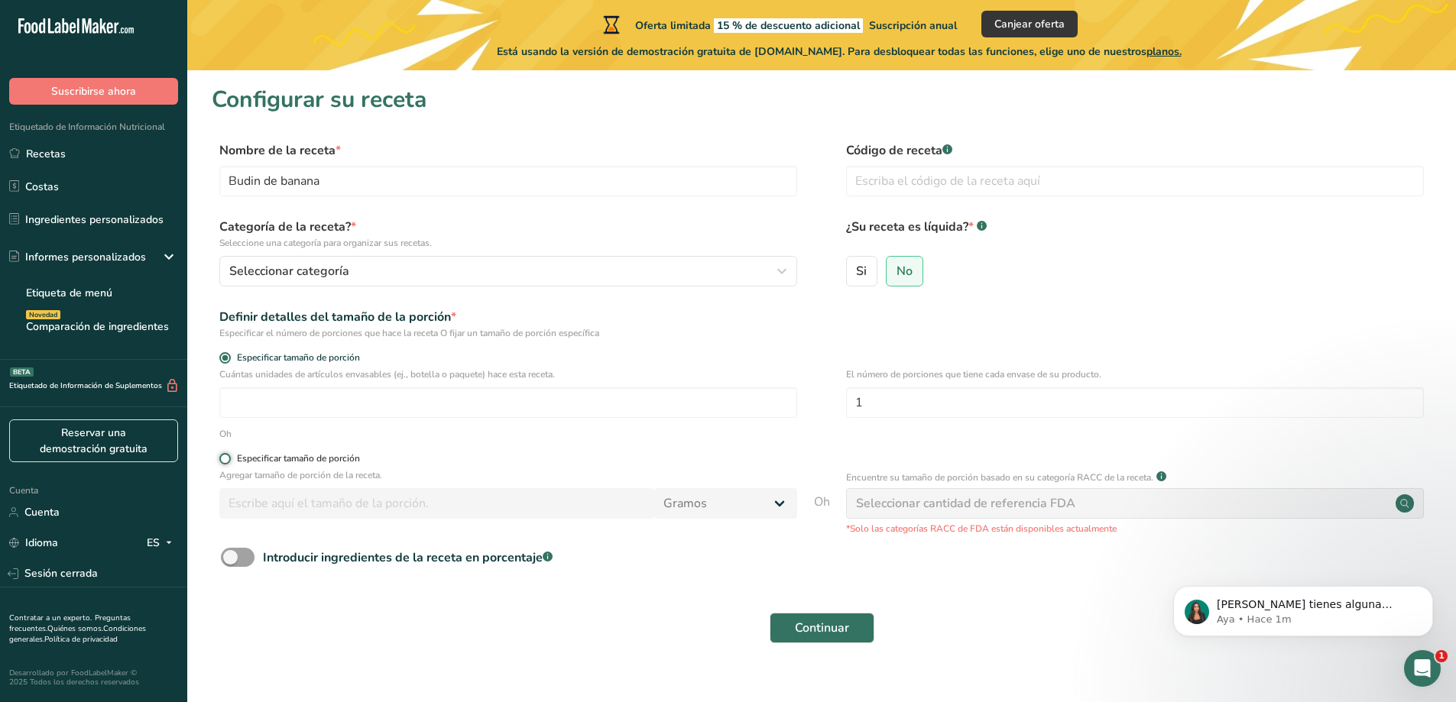
click at [229, 457] on input "Especificar tamaño de porción" at bounding box center [224, 459] width 10 height 10
radio input "true"
radio input "false"
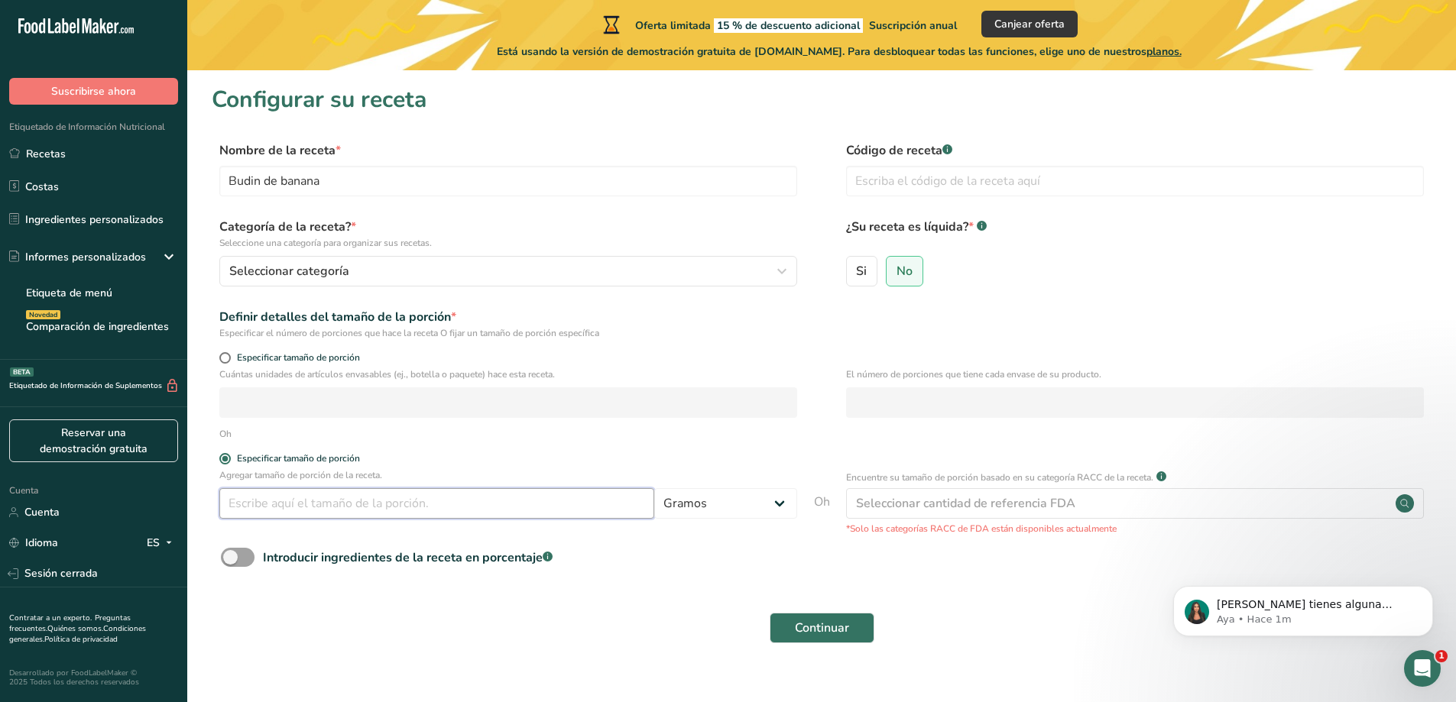
click at [312, 494] on input "number" at bounding box center [436, 503] width 435 height 31
click at [430, 504] on input "number" at bounding box center [436, 503] width 435 height 31
type input "215"
click at [644, 429] on div "Oh" at bounding box center [821, 434] width 1219 height 14
click at [245, 561] on span at bounding box center [238, 557] width 34 height 19
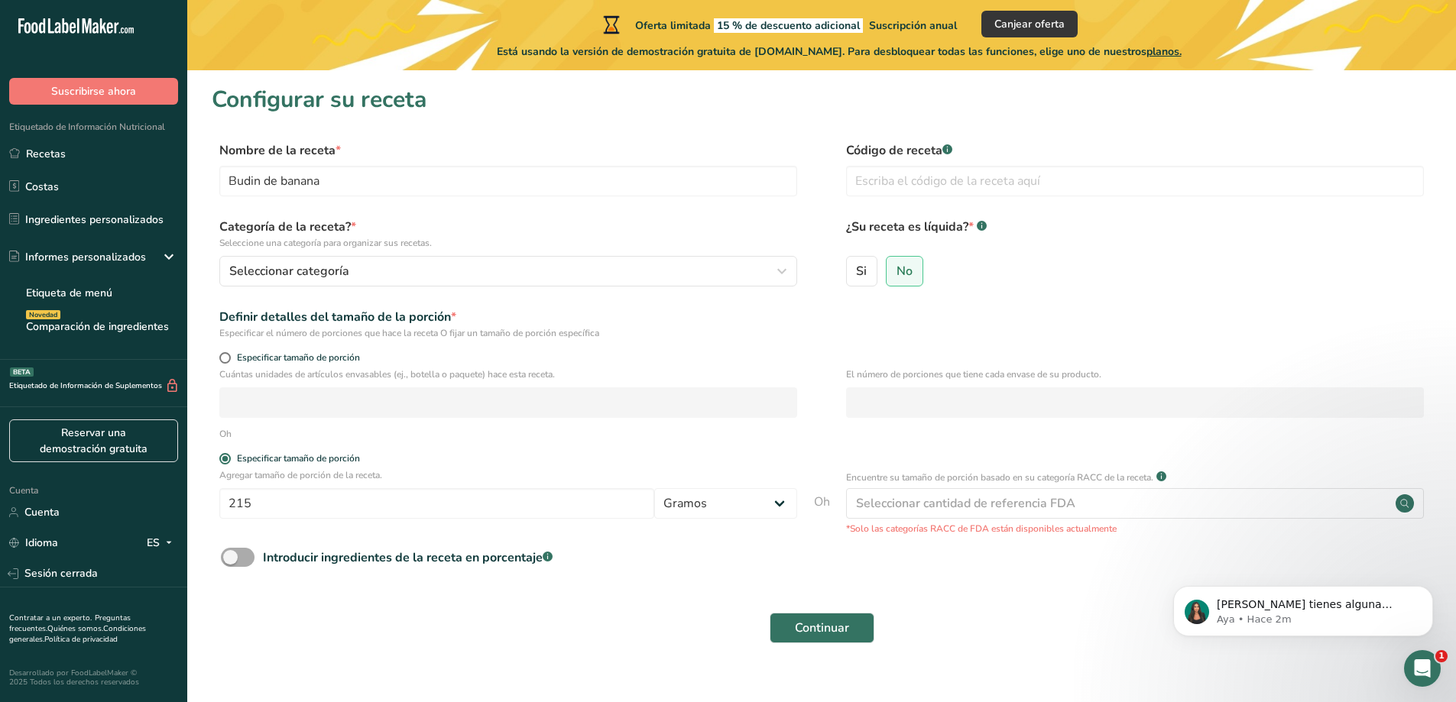
click at [231, 561] on input "Introducir ingredientes de la receta en porcentaje .a-a{fill:#347362;}.b-a{fill…" at bounding box center [226, 557] width 10 height 10
checkbox input "true"
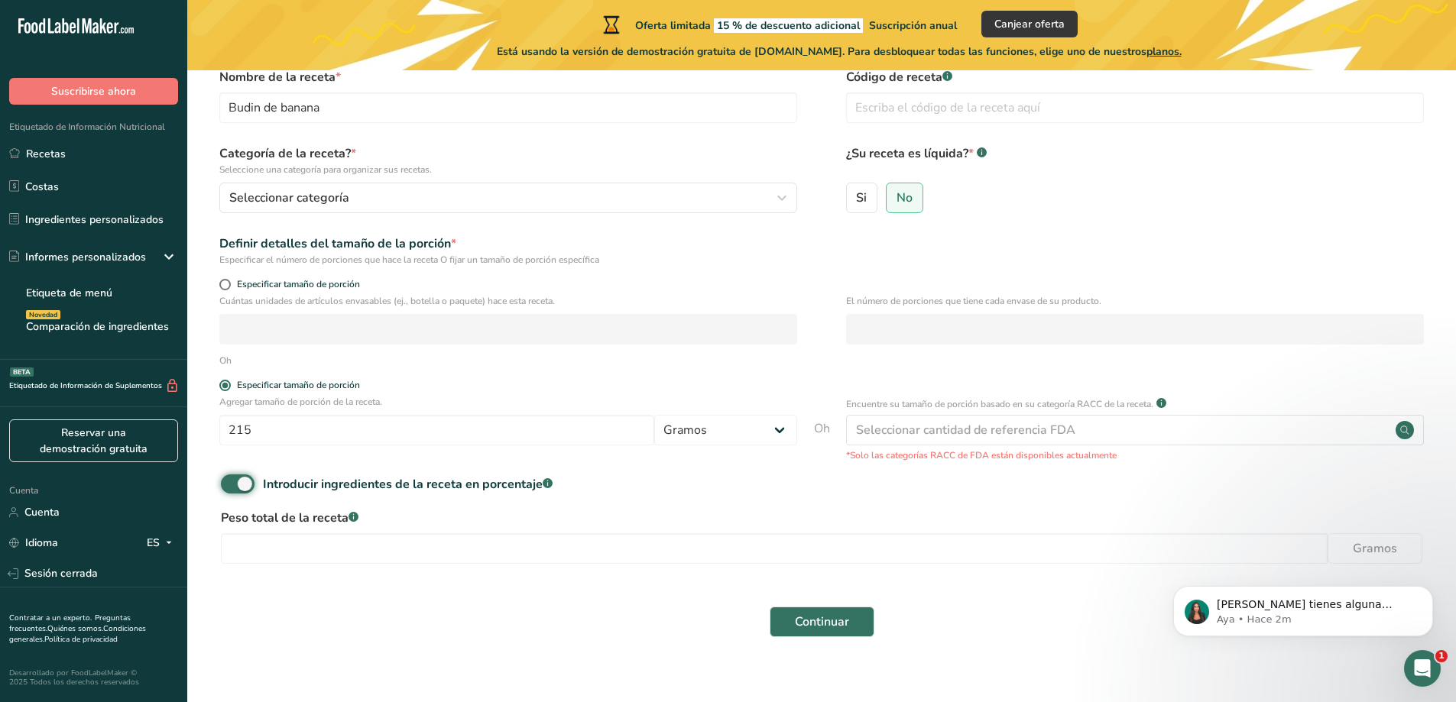
scroll to position [91, 0]
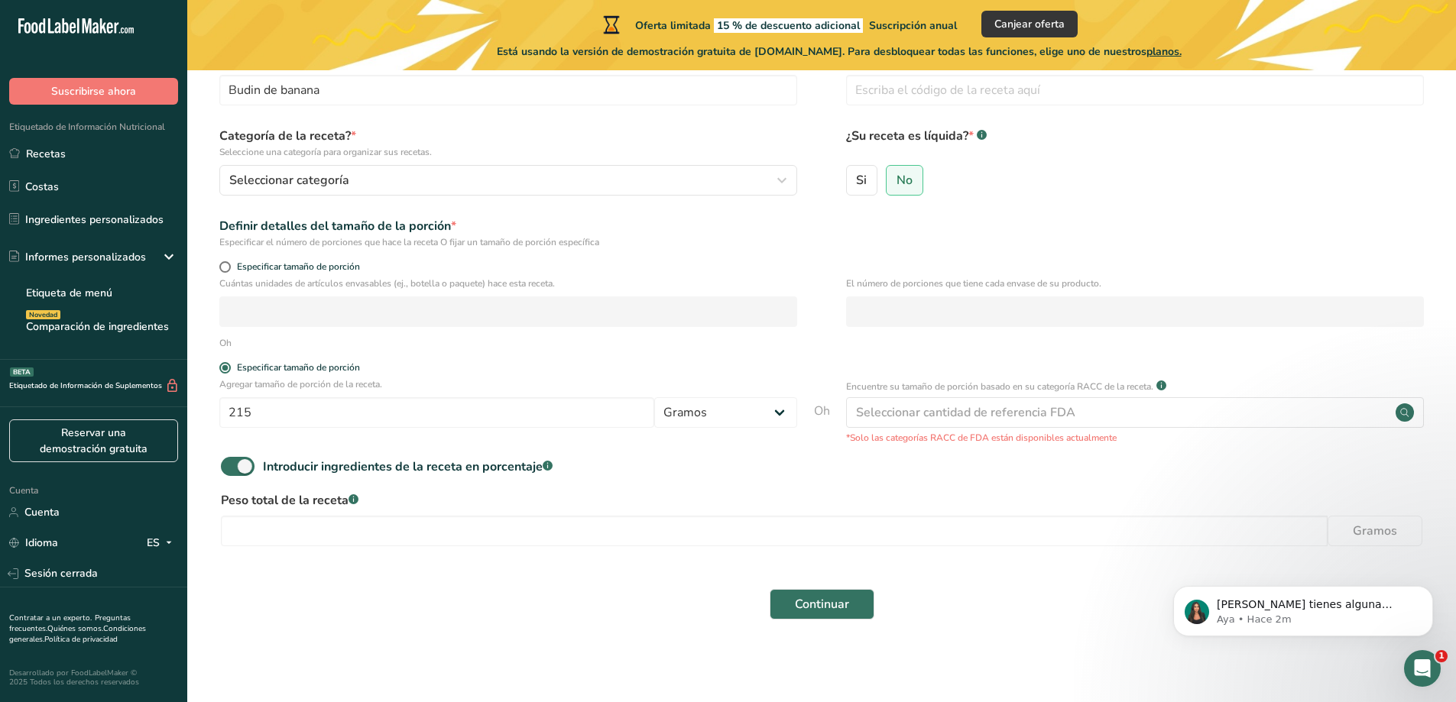
click at [339, 502] on font "Peso total de la receta" at bounding box center [285, 500] width 128 height 17
click at [360, 525] on input "number" at bounding box center [774, 531] width 1106 height 31
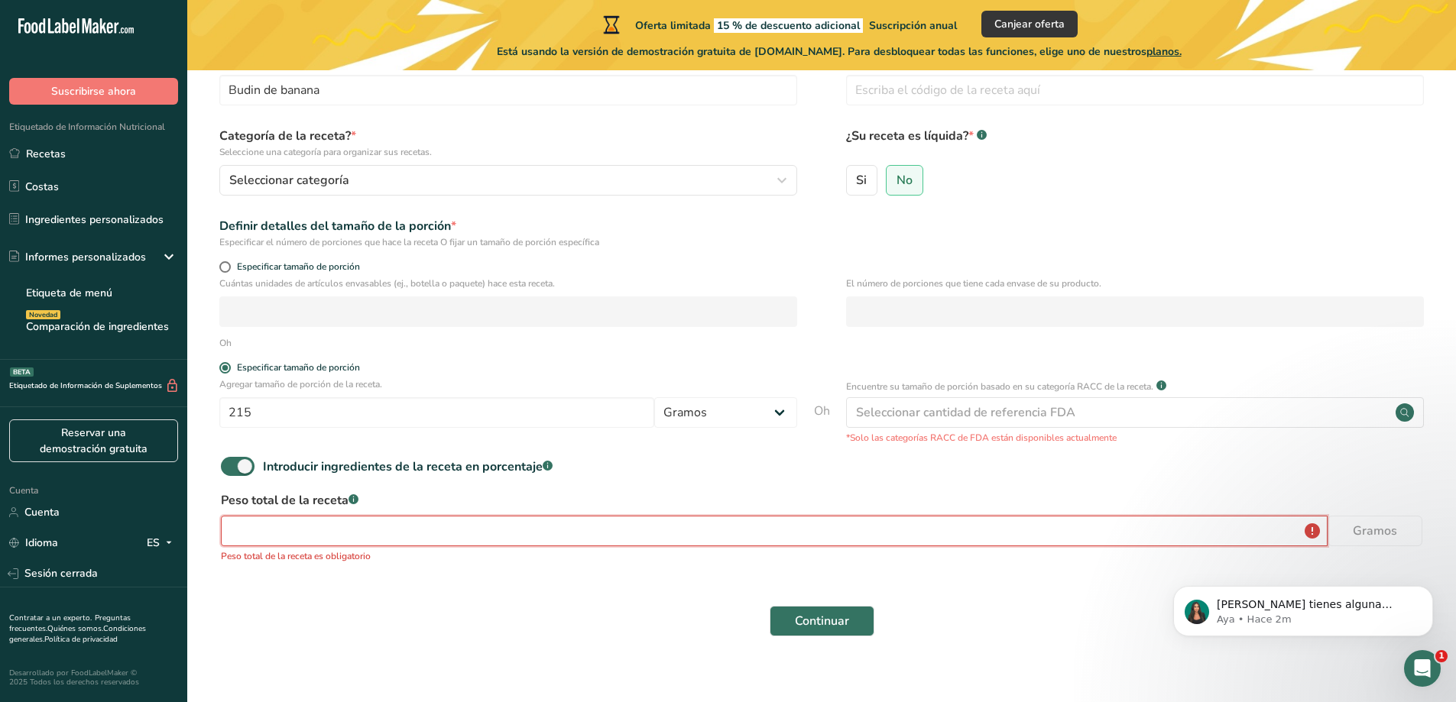
type input "2"
drag, startPoint x: 352, startPoint y: 530, endPoint x: 245, endPoint y: 530, distance: 107.0
click at [245, 530] on input "2" at bounding box center [774, 531] width 1106 height 31
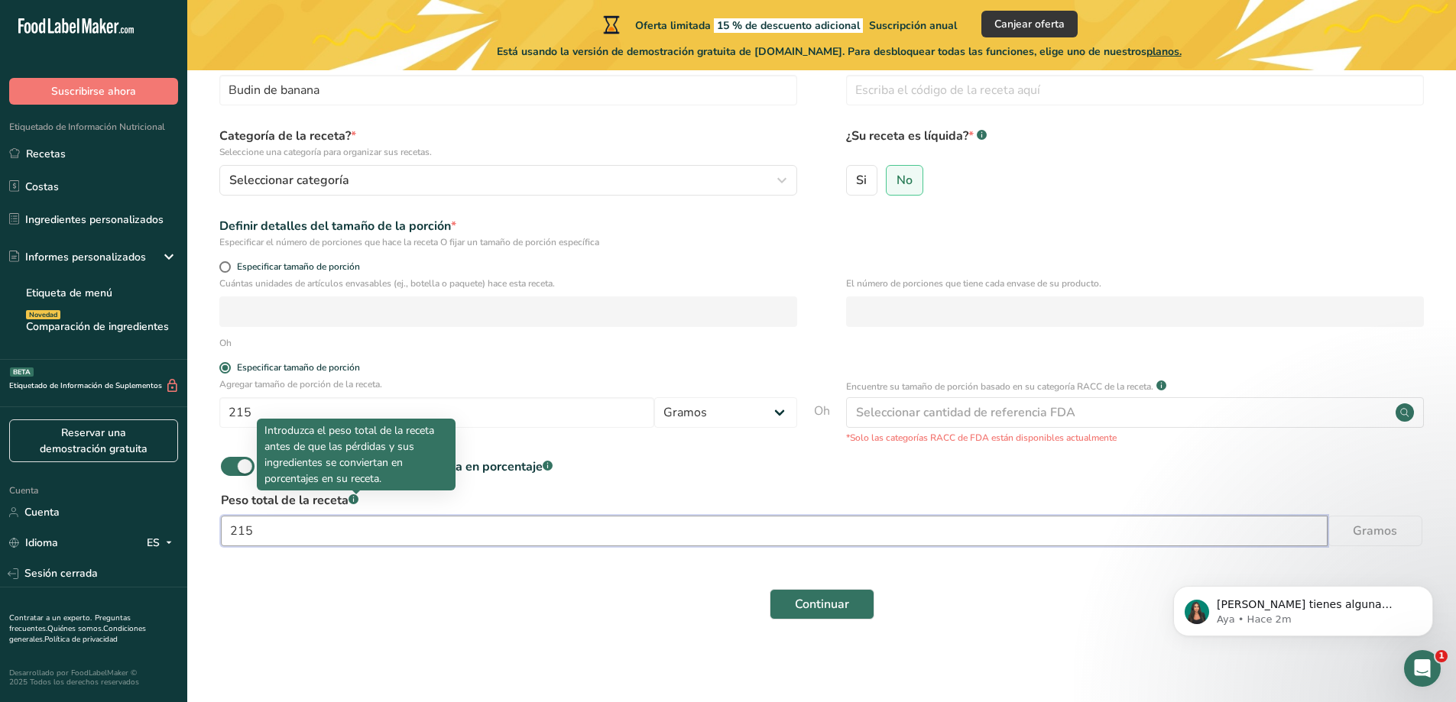
type input "215"
click at [355, 502] on rect at bounding box center [353, 499] width 10 height 10
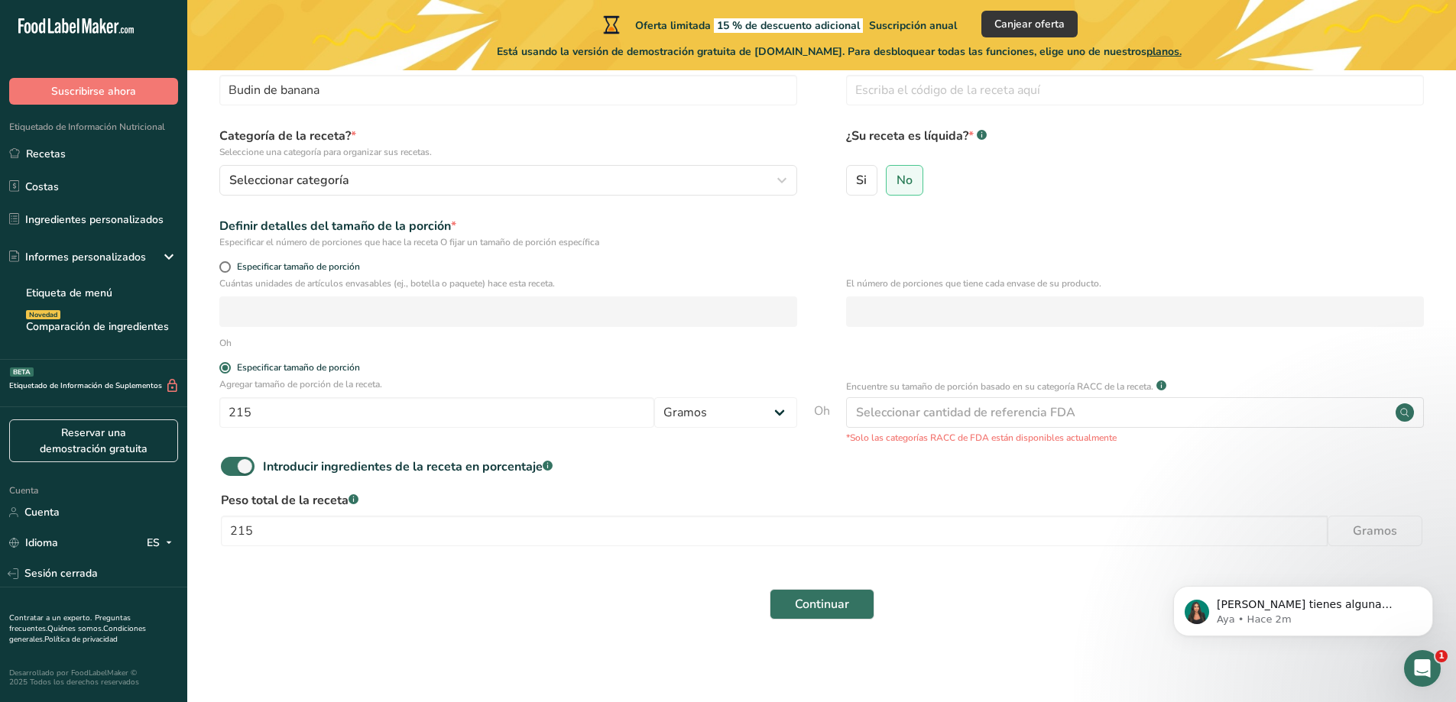
click at [355, 502] on rect at bounding box center [353, 499] width 10 height 10
click at [358, 520] on input "215" at bounding box center [774, 531] width 1106 height 31
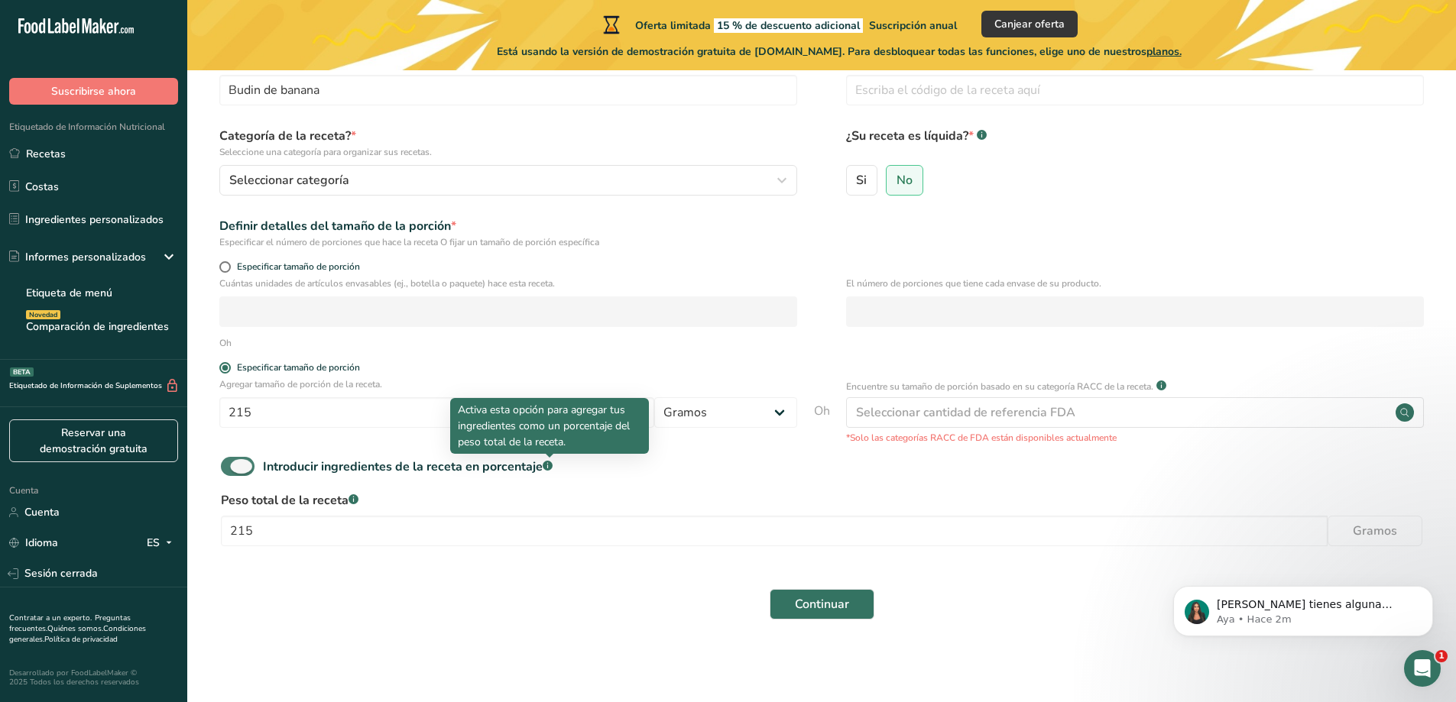
click at [546, 466] on rect at bounding box center [547, 466] width 10 height 10
click at [231, 466] on input "Introducir ingredientes de la receta en porcentaje .a-a{fill:#347362;}.b-a{fill…" at bounding box center [226, 467] width 10 height 10
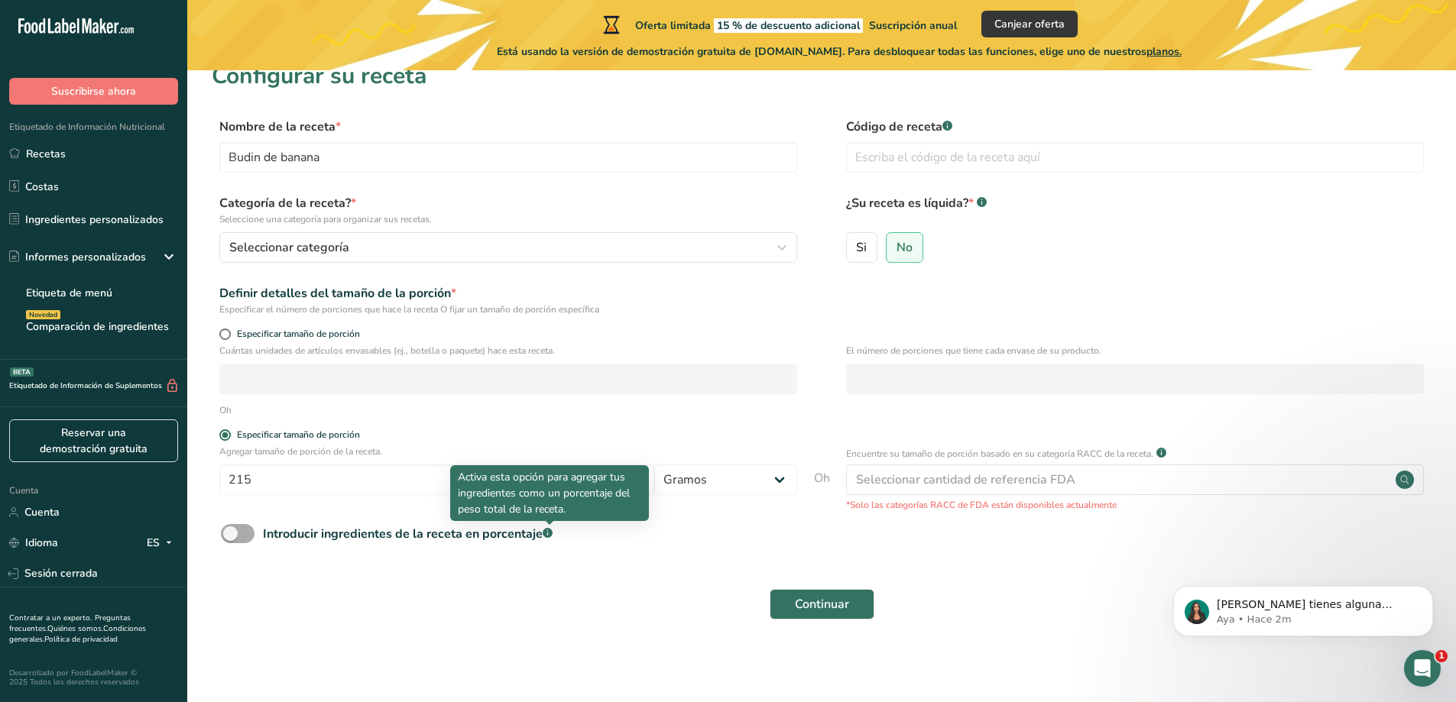
click at [548, 532] on icon at bounding box center [547, 534] width 1 height 4
click at [231, 532] on input "Introducir ingredientes de la receta en porcentaje .a-a{fill:#347362;}.b-a{fill…" at bounding box center [226, 534] width 10 height 10
checkbox input "true"
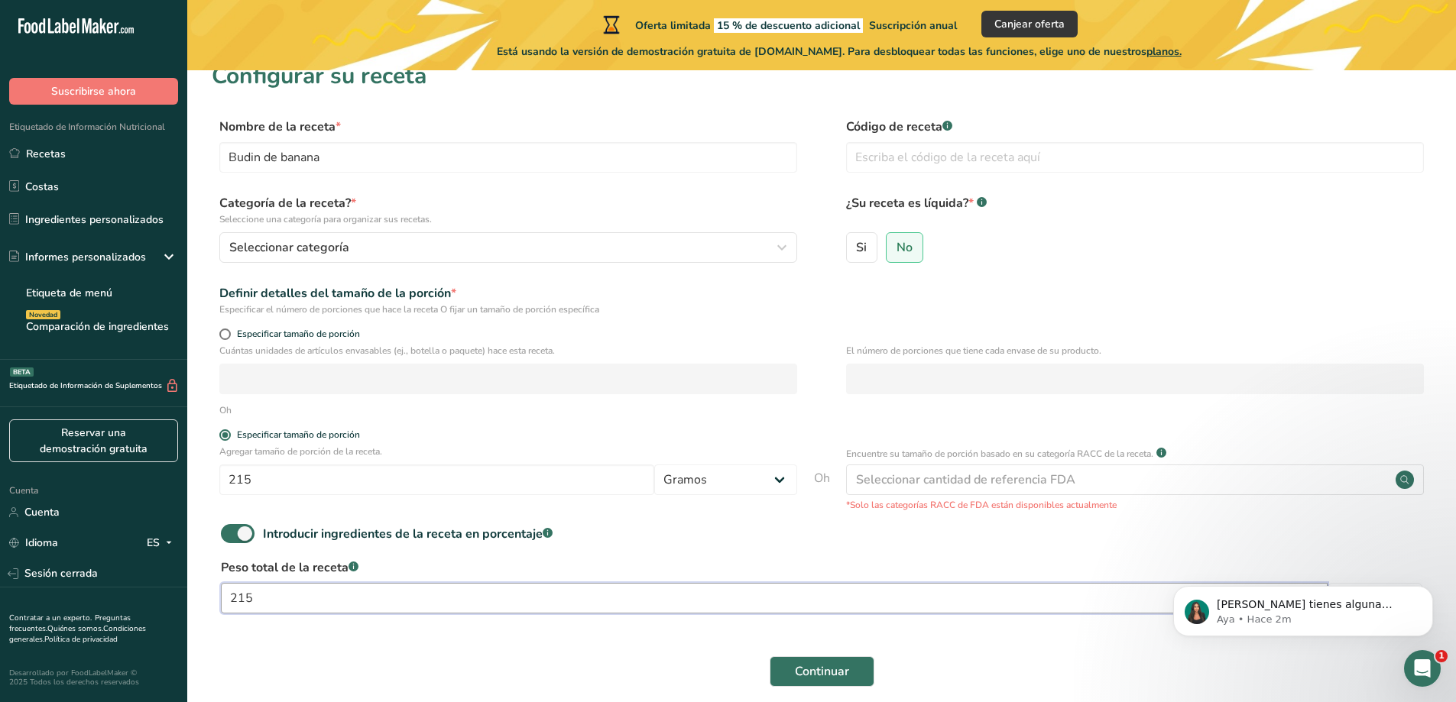
click at [440, 590] on input "215" at bounding box center [774, 598] width 1106 height 31
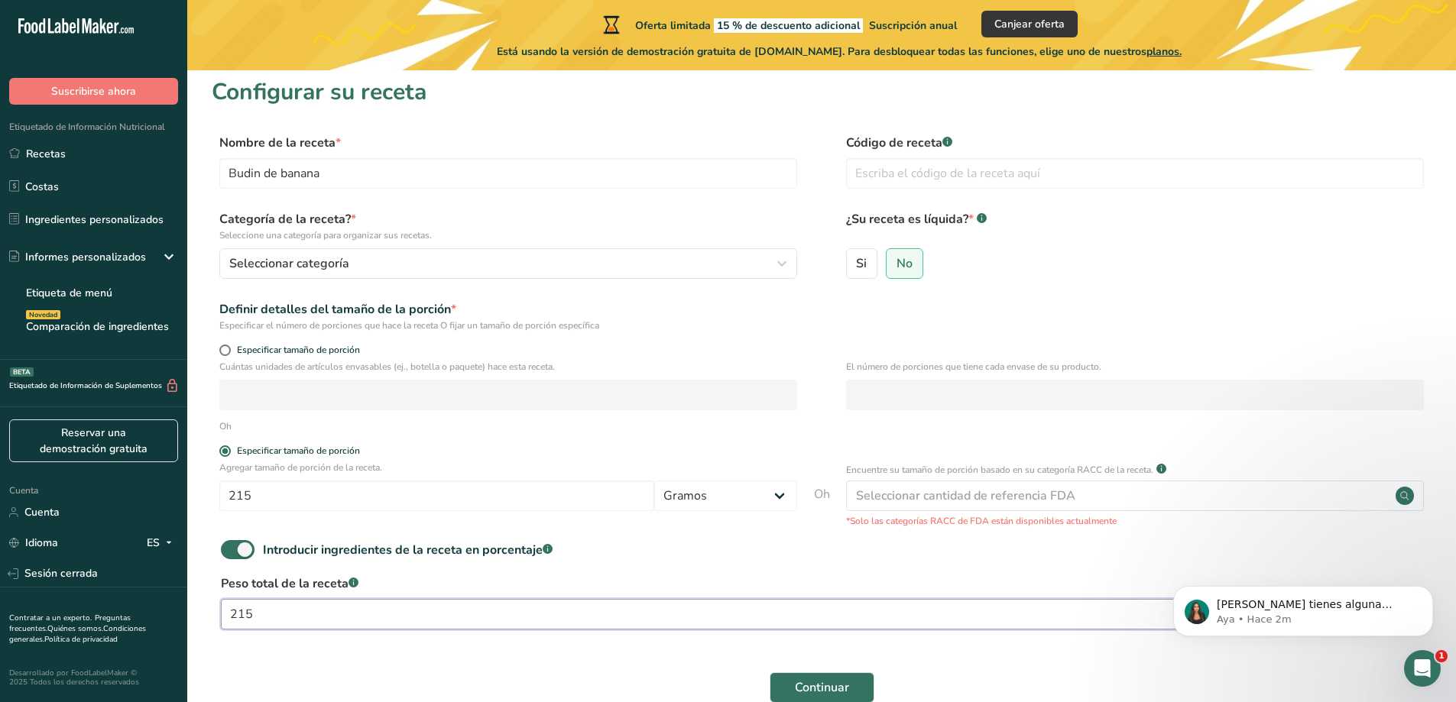
scroll to position [0, 0]
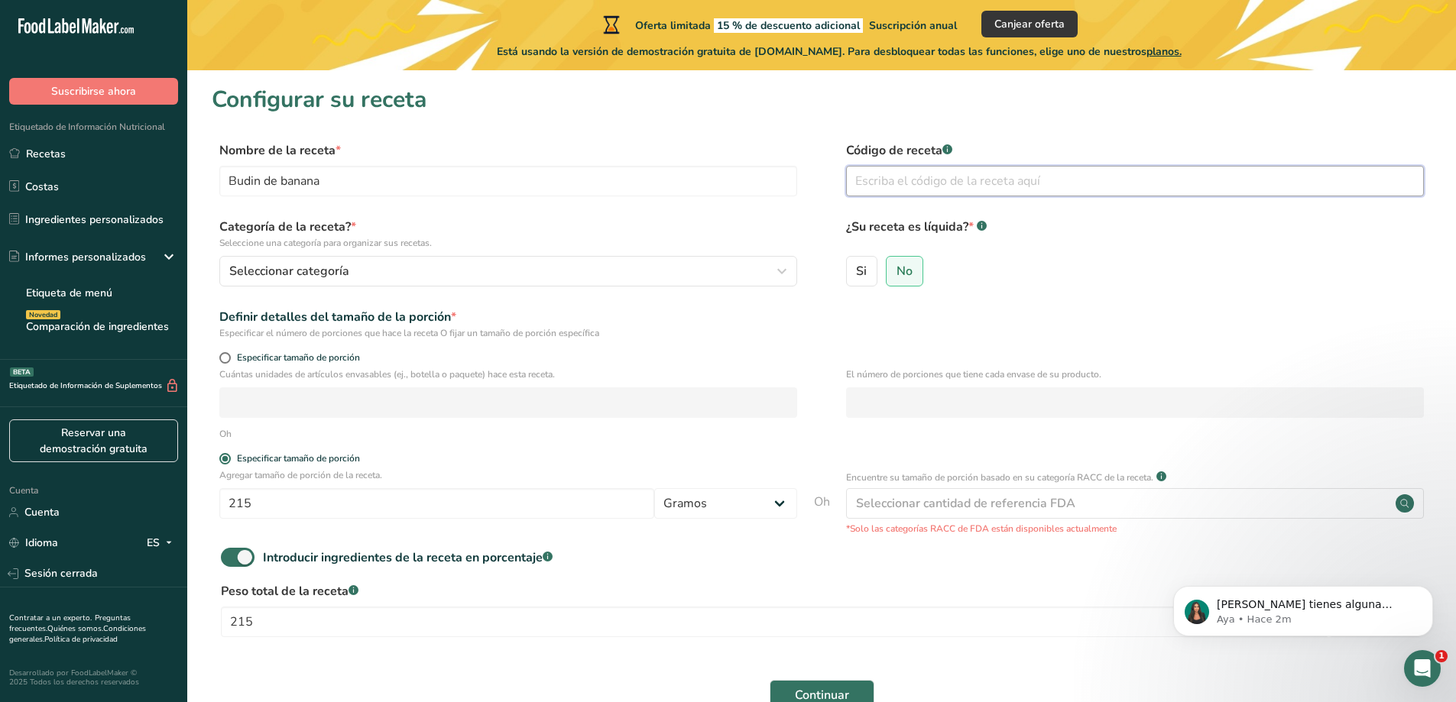
click at [970, 181] on input "text" at bounding box center [1135, 181] width 578 height 31
type input "a"
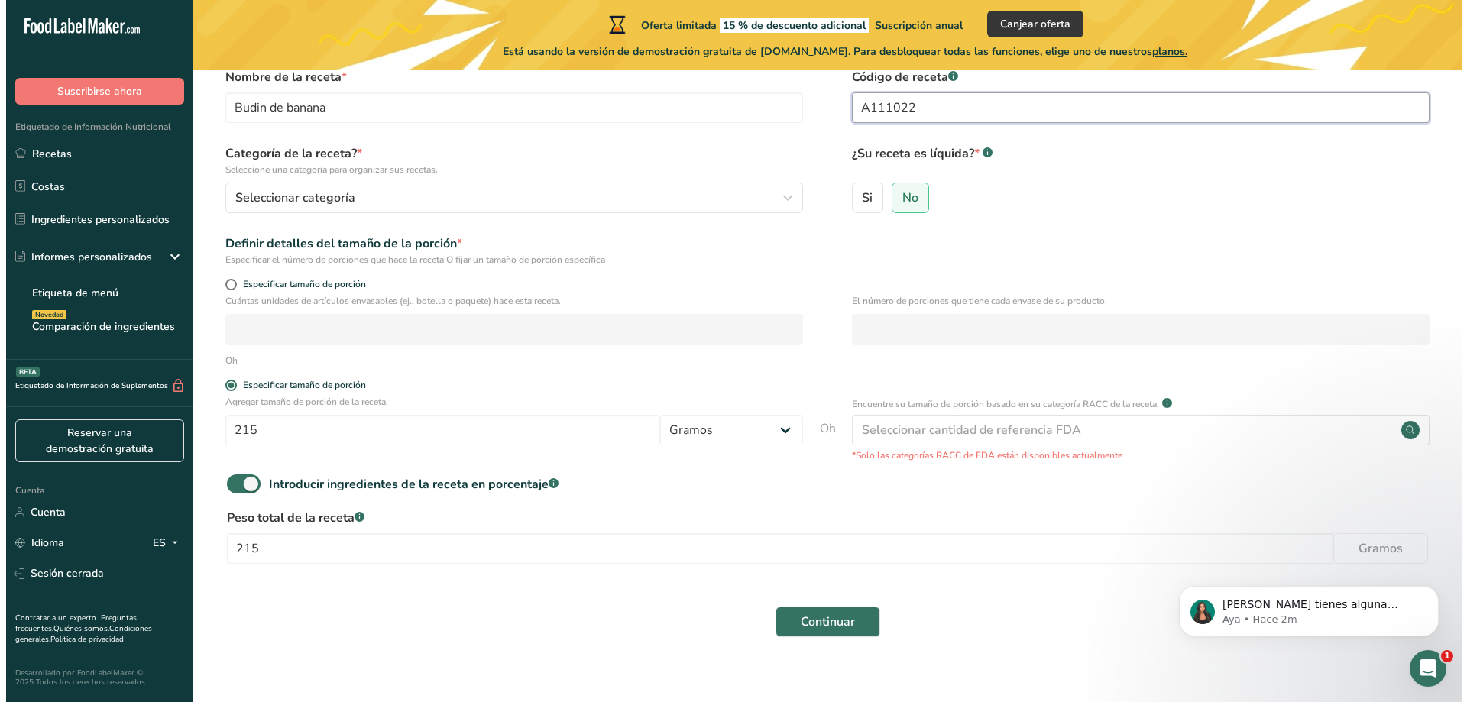
scroll to position [91, 0]
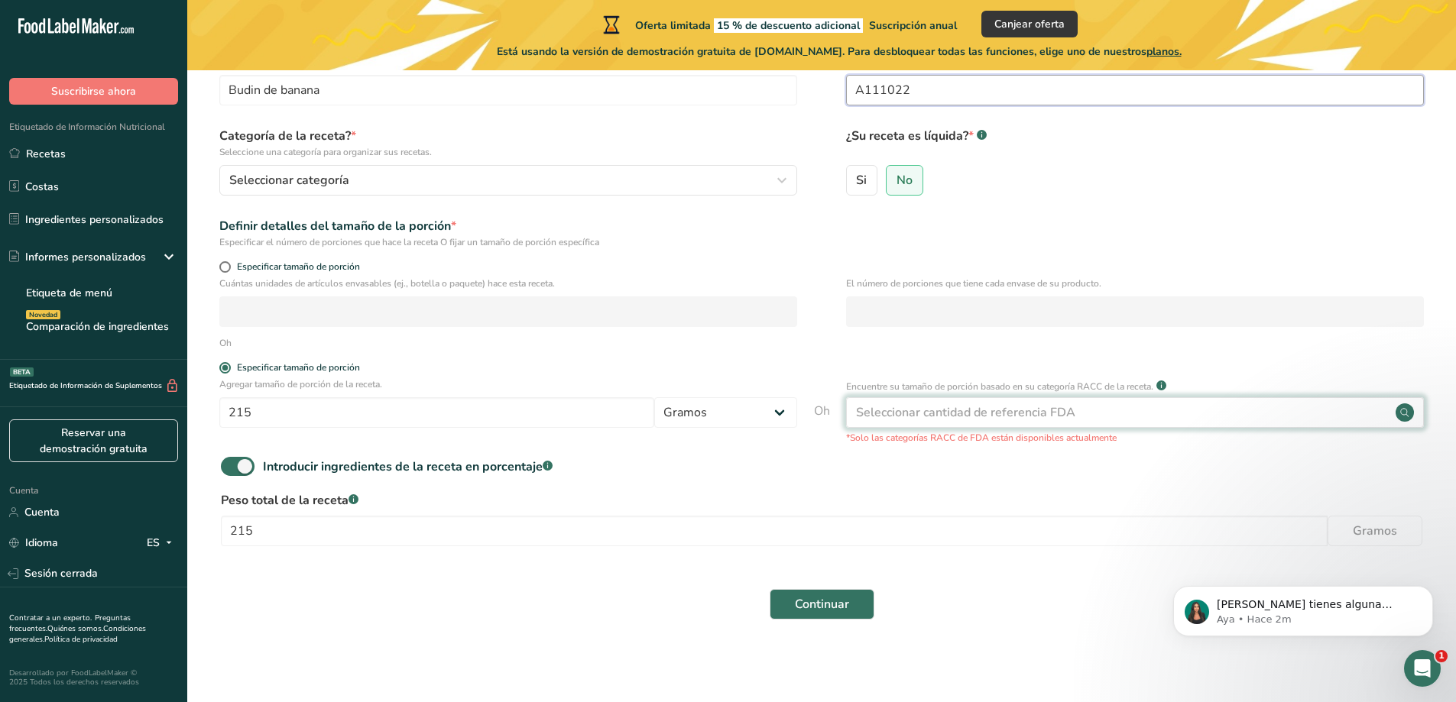
type input "A111022"
click at [951, 413] on font "Seleccionar cantidad de referencia FDA" at bounding box center [965, 412] width 219 height 17
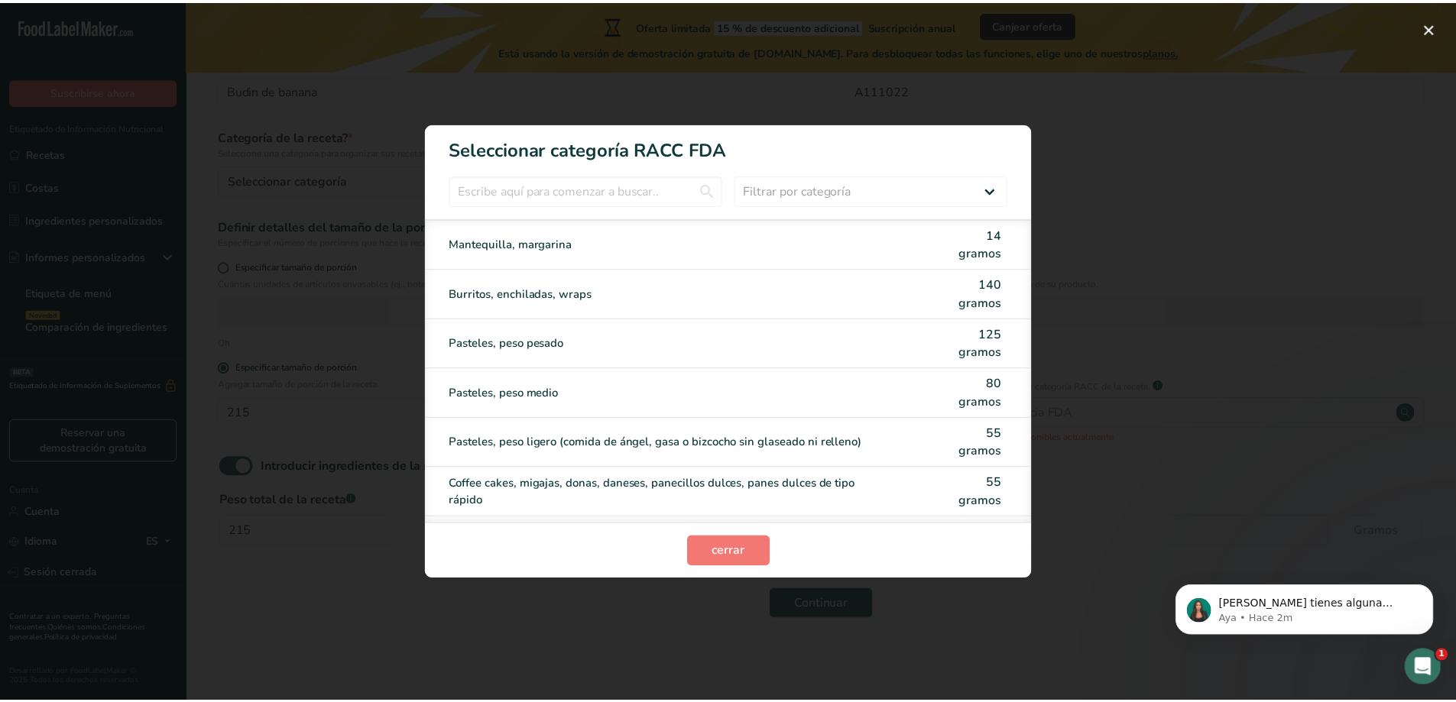
scroll to position [0, 0]
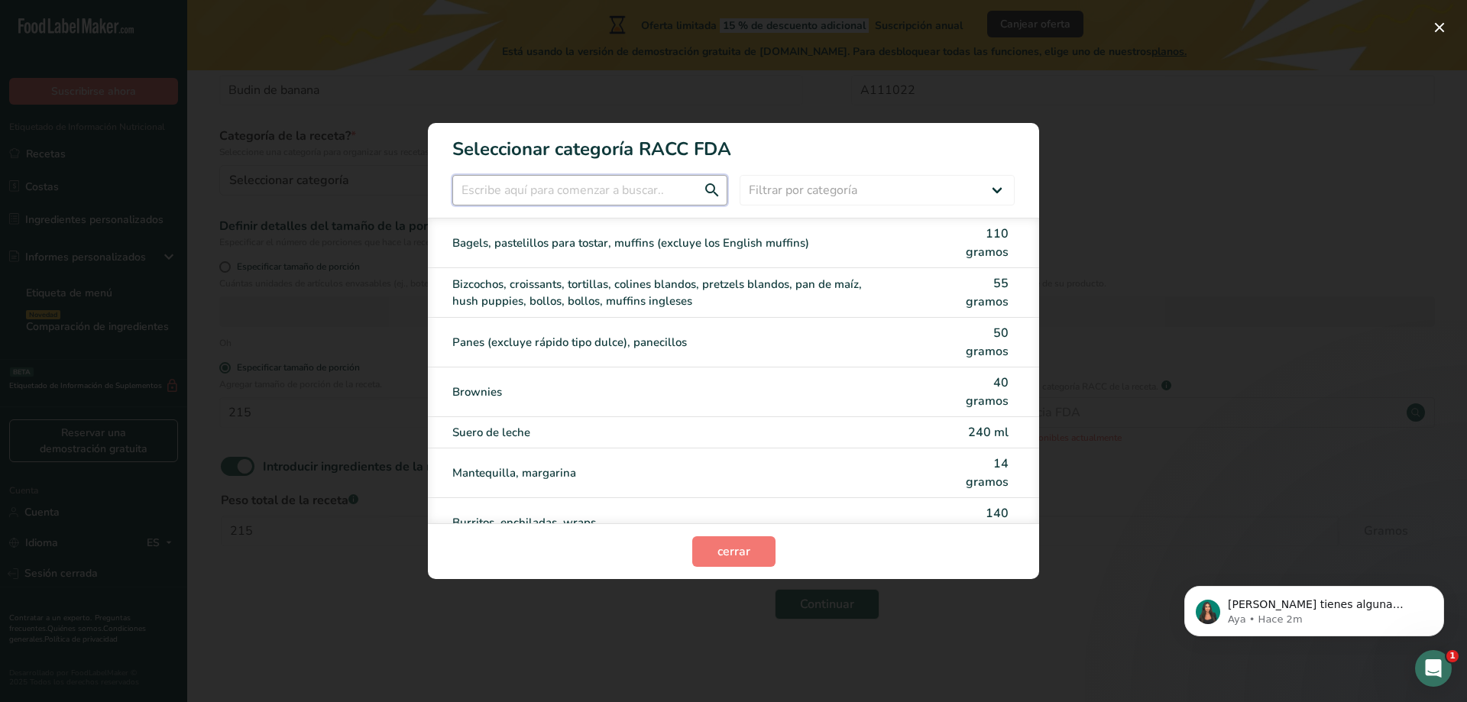
click at [548, 195] on input "Modalidad de selección de categoría RACC" at bounding box center [589, 190] width 275 height 31
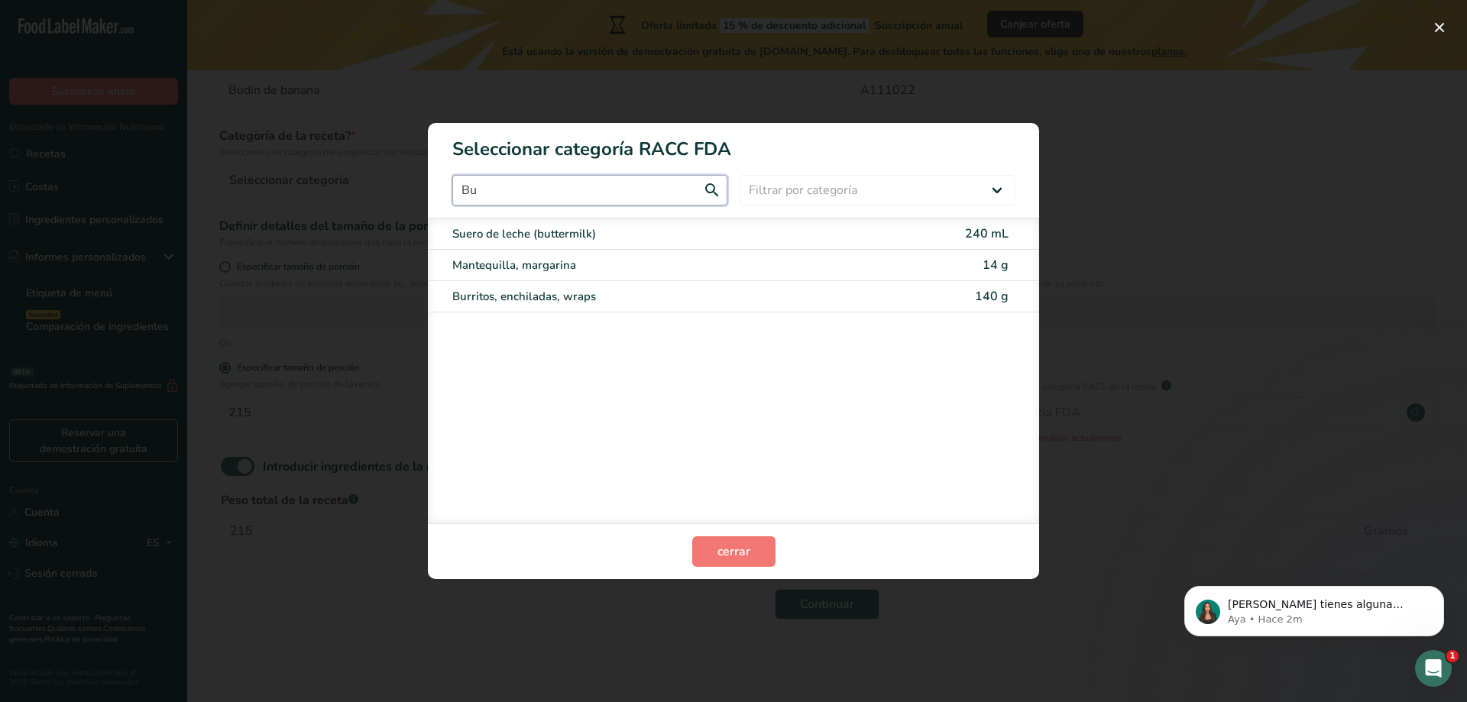
type input "B"
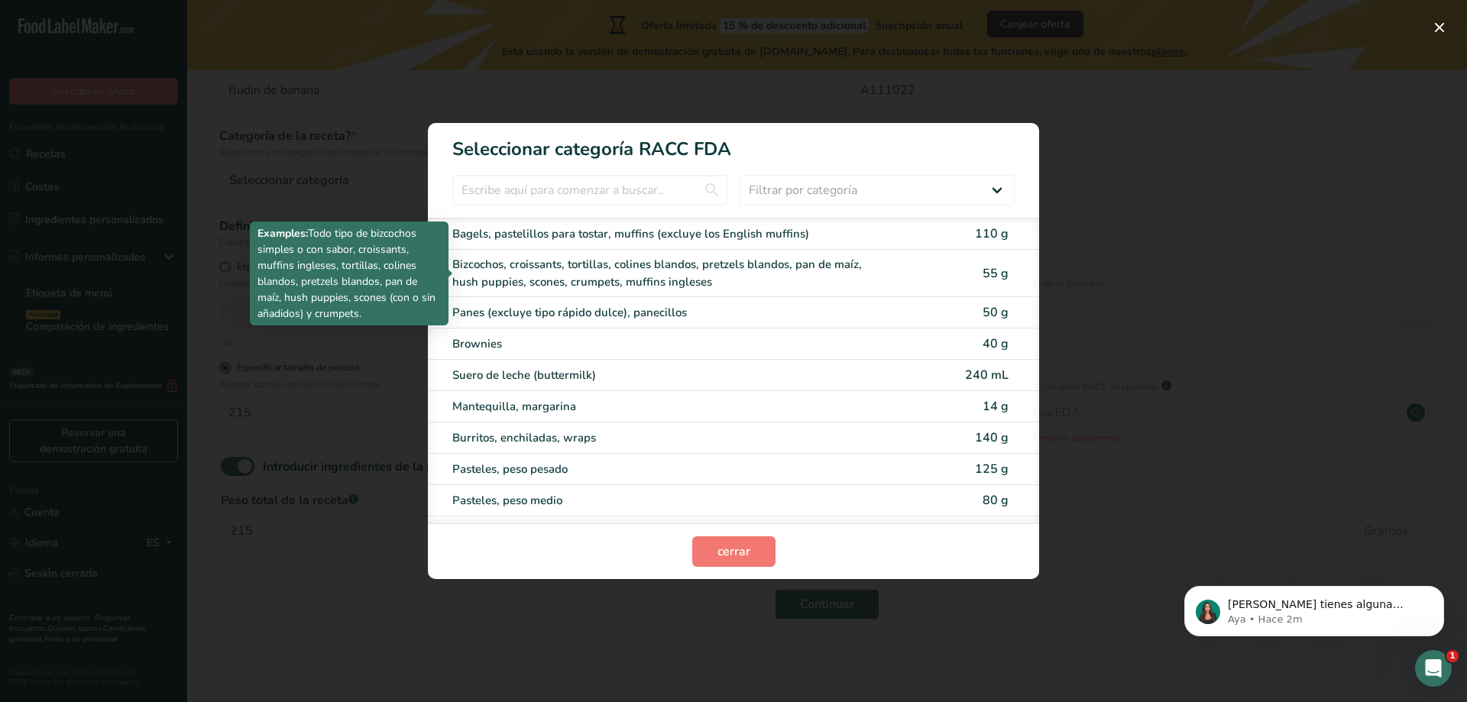
click at [671, 280] on div "Bizcochos, croissants, tortillas, colines blandos, pretzels blandos, pan de maí…" at bounding box center [669, 273] width 434 height 34
type input "55"
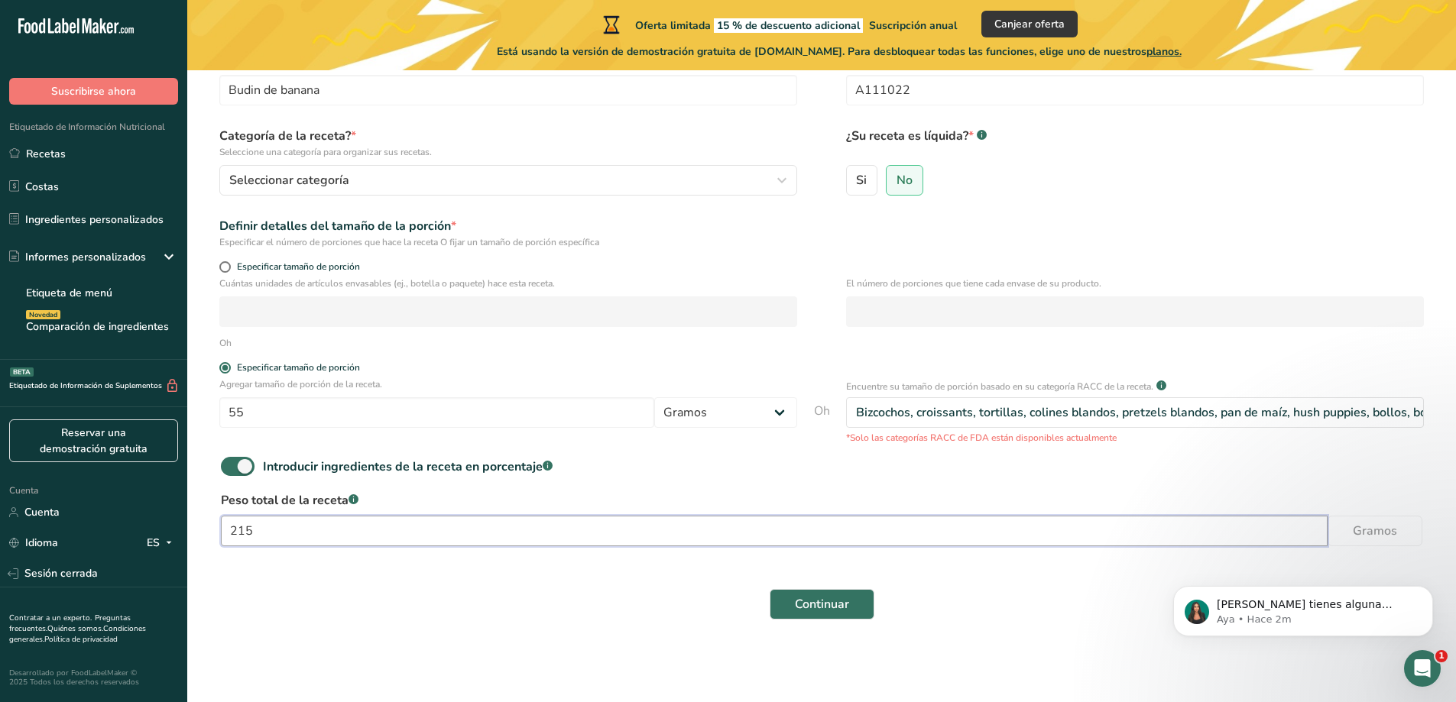
click at [1050, 524] on input "215" at bounding box center [774, 531] width 1106 height 31
click at [236, 467] on span at bounding box center [238, 466] width 34 height 19
click at [231, 467] on input "Introducir ingredientes de la receta en porcentaje .a-a{fill:#347362;}.b-a{fill…" at bounding box center [226, 467] width 10 height 10
checkbox input "false"
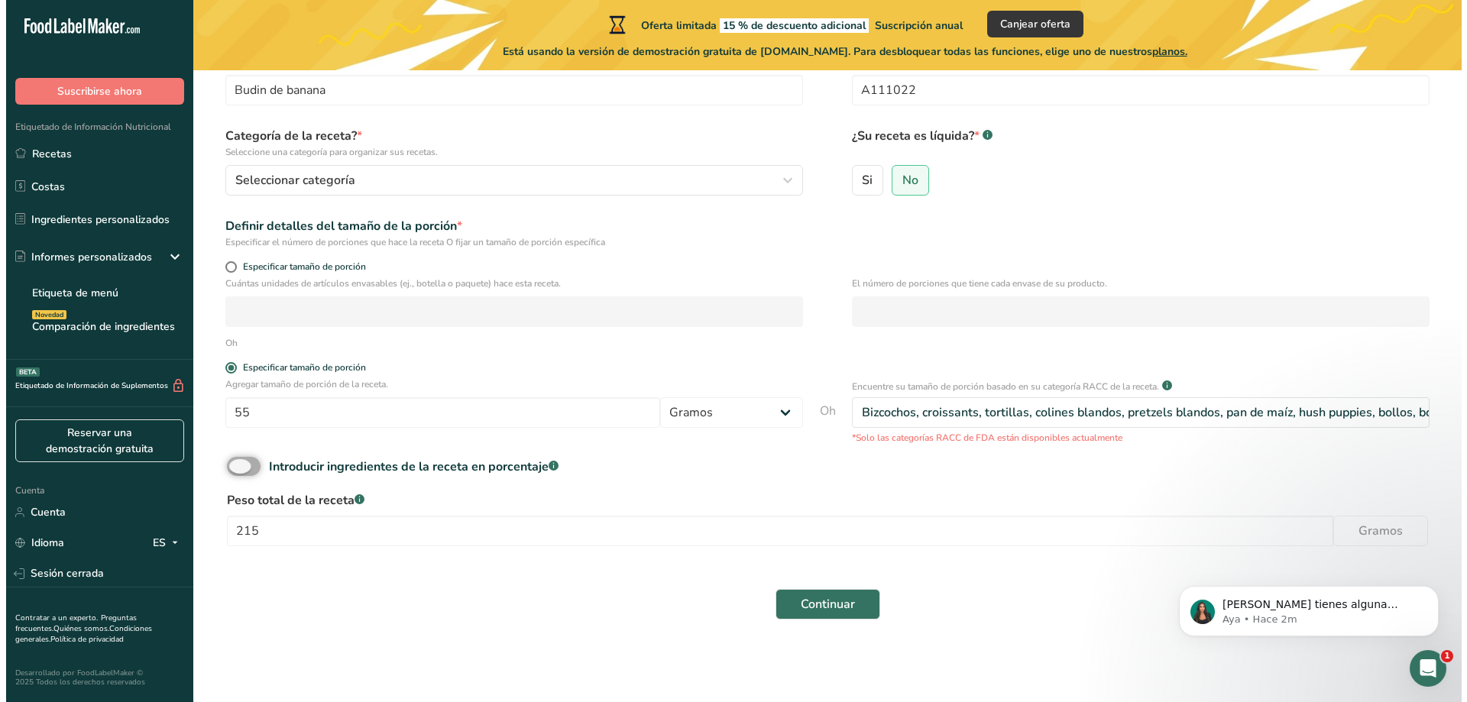
scroll to position [24, 0]
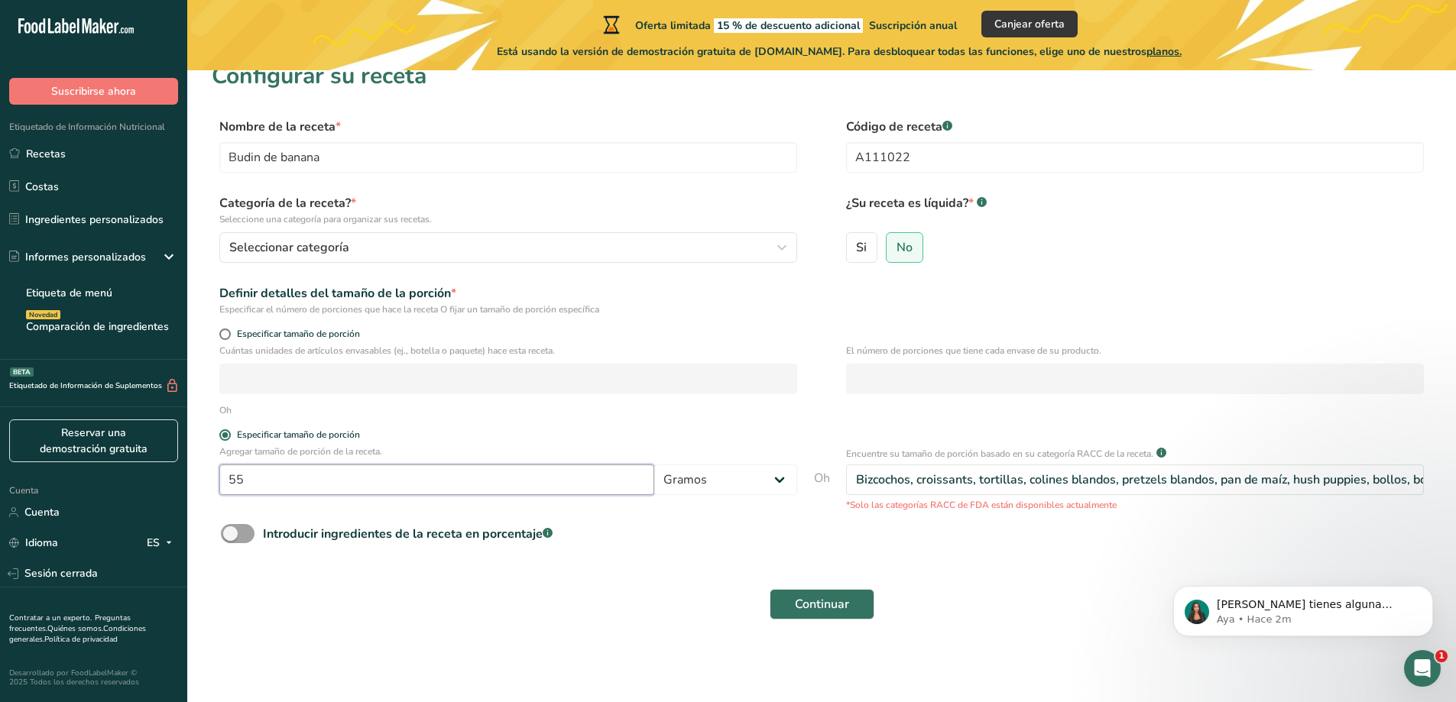
click at [352, 489] on input "55" at bounding box center [436, 480] width 435 height 31
type input "5"
click at [362, 487] on input "215" at bounding box center [436, 480] width 435 height 31
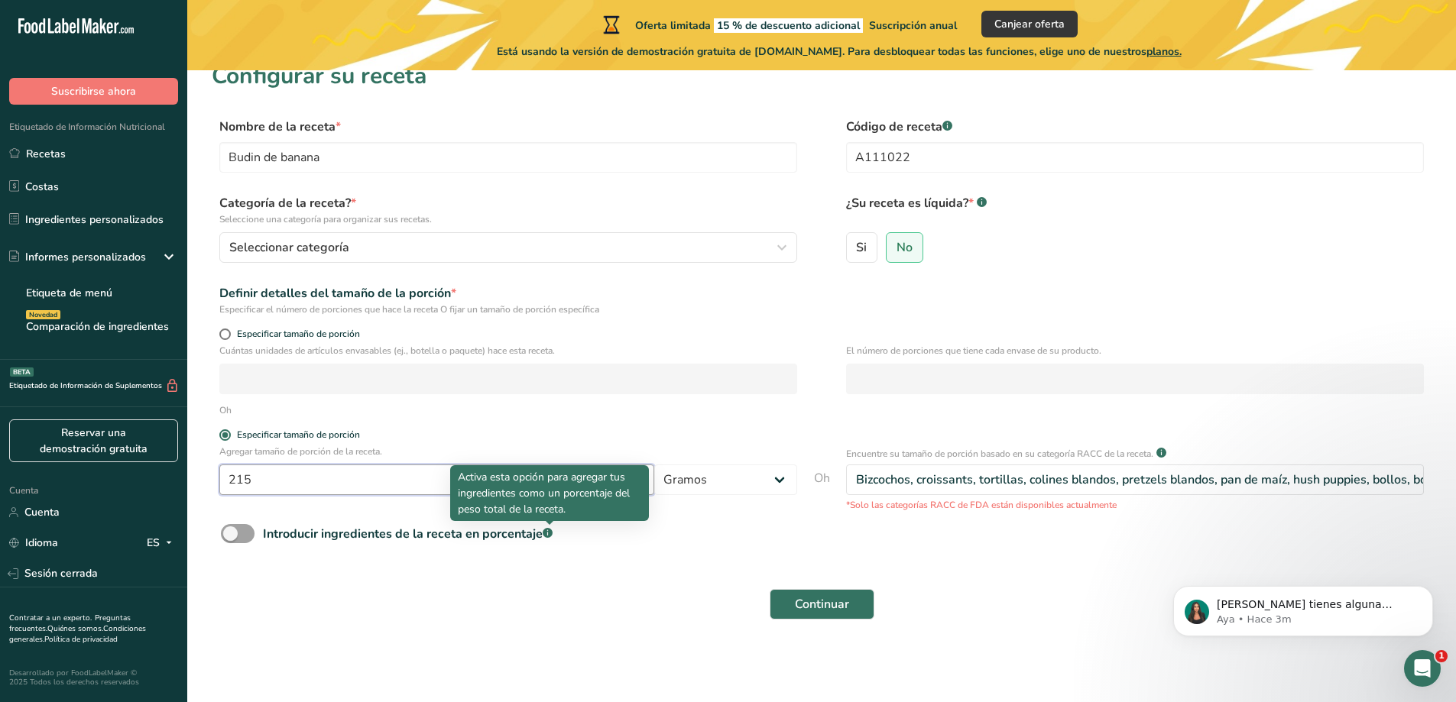
type input "215"
click at [565, 551] on div "Introducir ingredientes de la receta en porcentaje .a-a{fill:#347362;}.b-a{fill…" at bounding box center [821, 539] width 1219 height 31
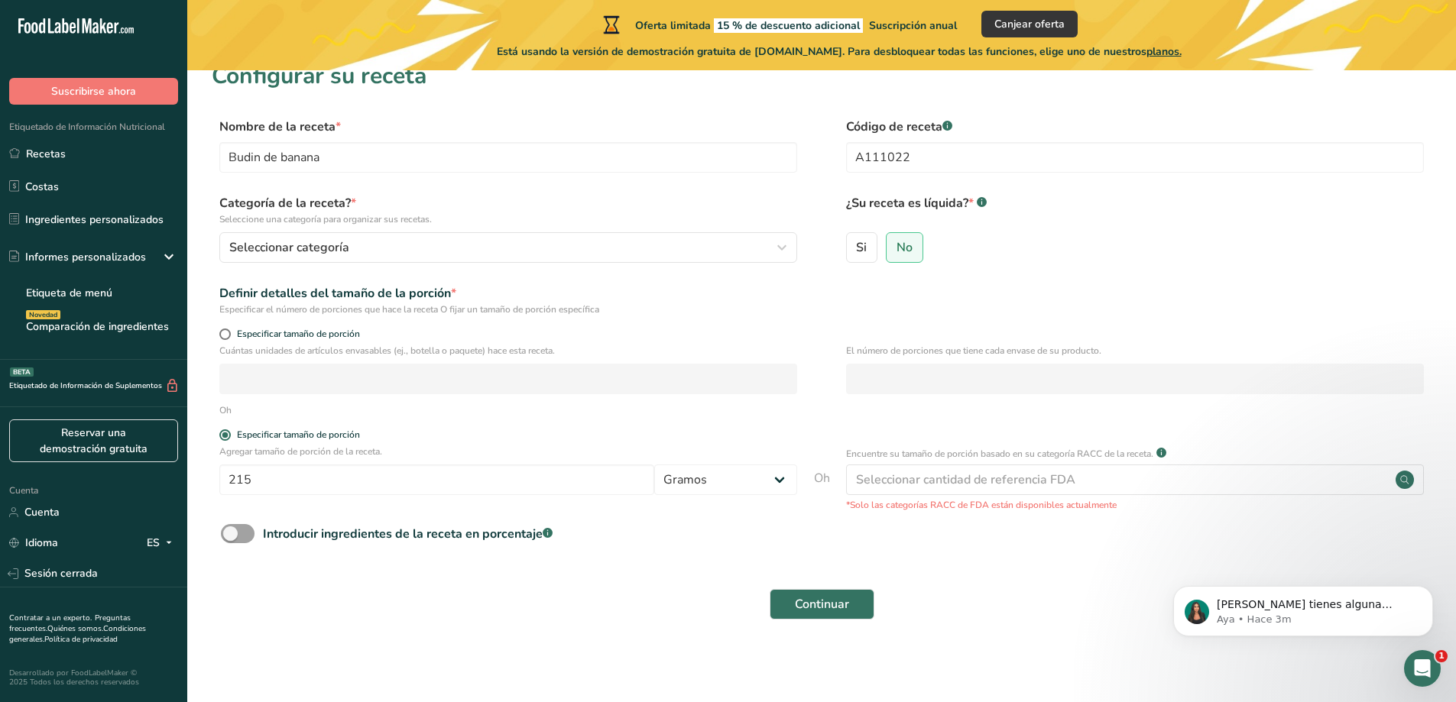
click at [908, 458] on font "Encuentre su tamaño de porción basado en su categoría RACC de la receta." at bounding box center [999, 454] width 307 height 12
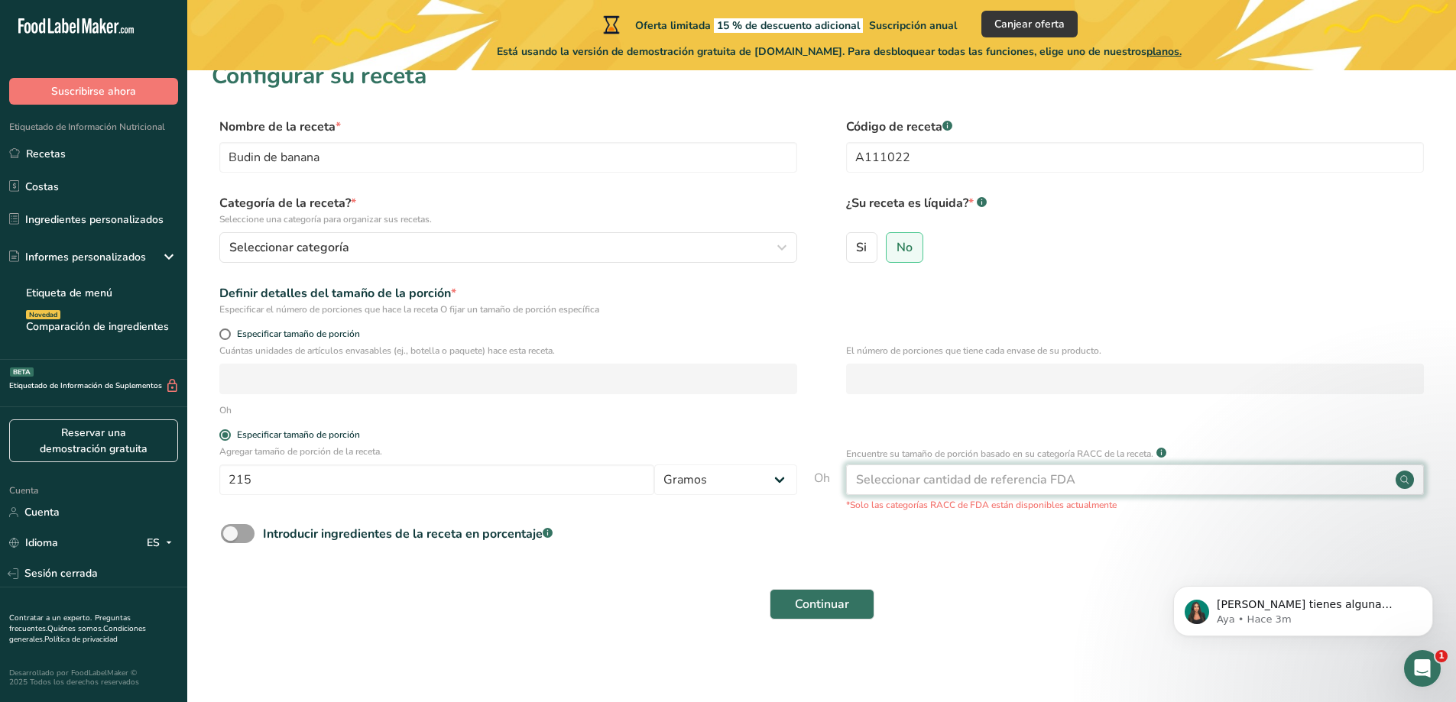
click at [920, 479] on font "Seleccionar cantidad de referencia FDA" at bounding box center [965, 479] width 219 height 17
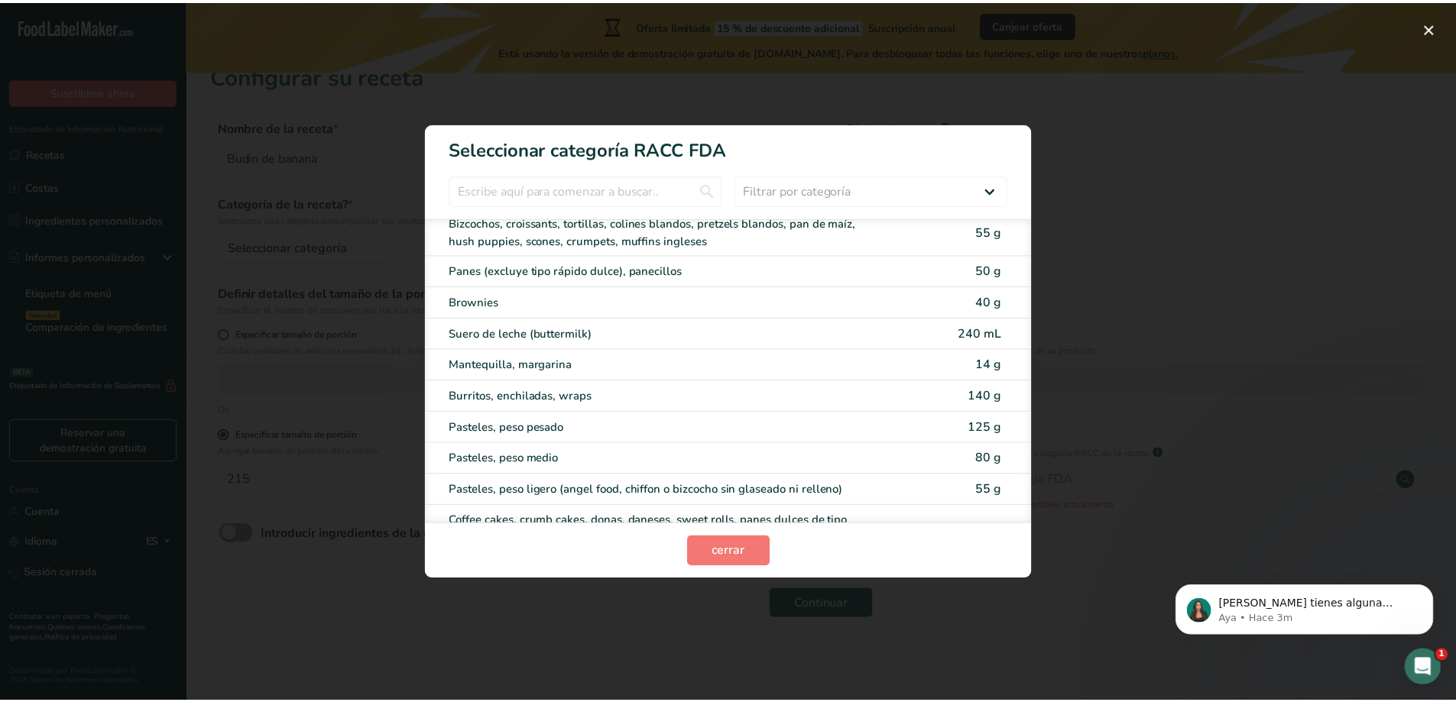
scroll to position [76, 0]
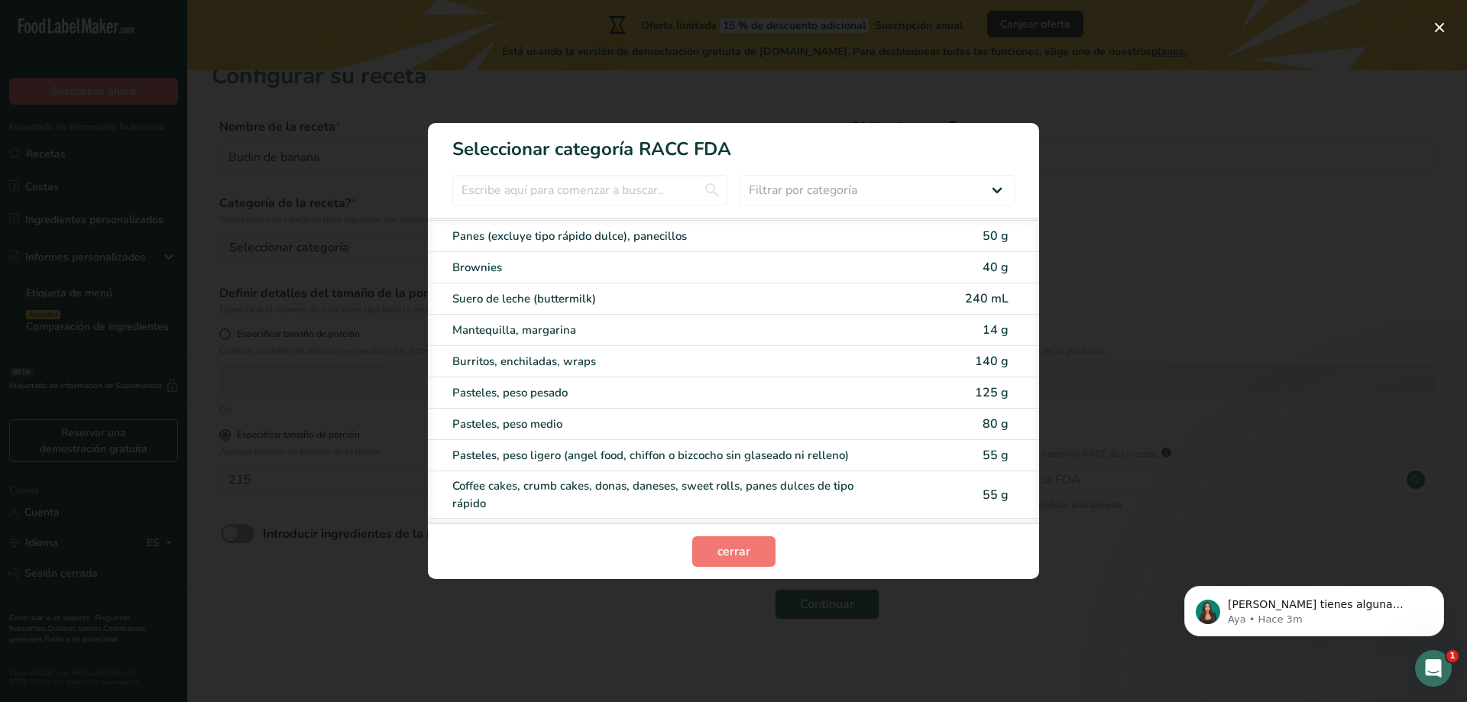
click at [1158, 277] on div "Modalidad de selección de categoría RACC" at bounding box center [733, 351] width 1467 height 702
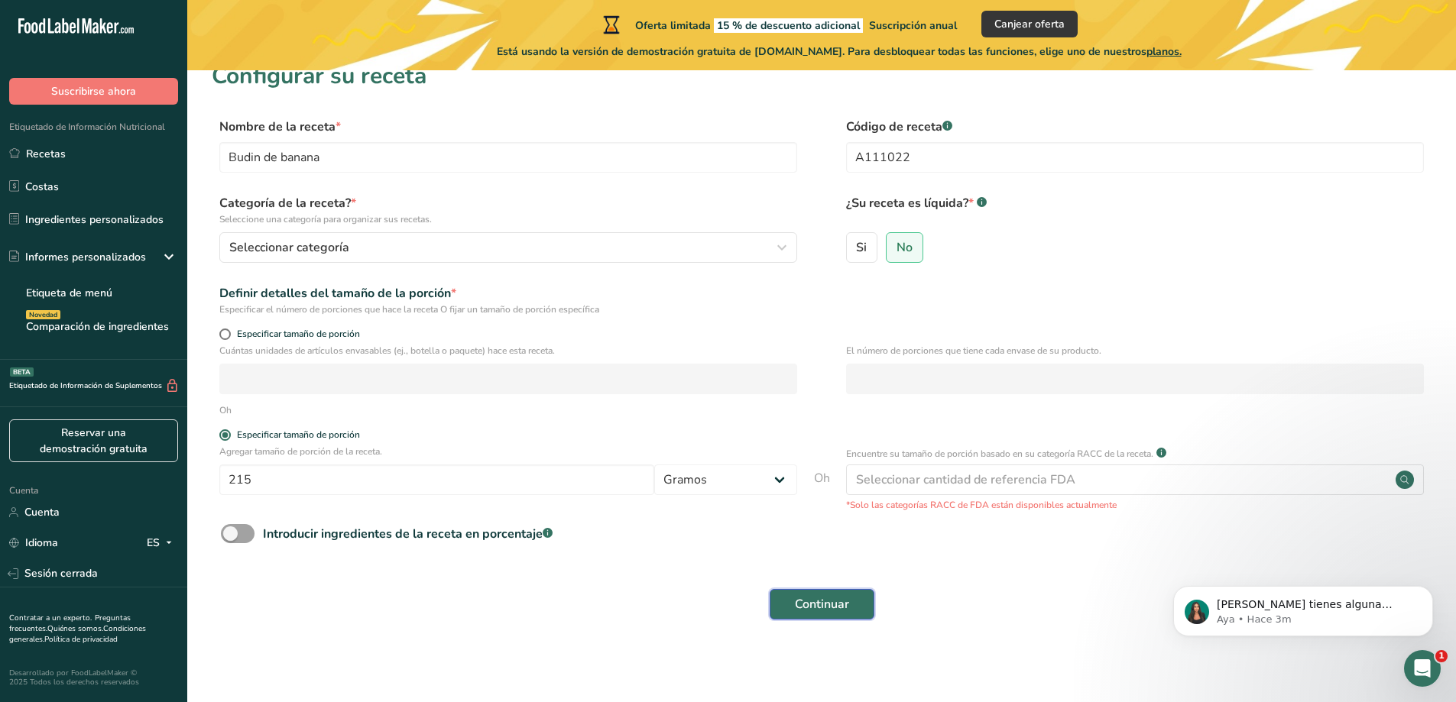
click at [841, 598] on font "Continuar" at bounding box center [822, 604] width 54 height 17
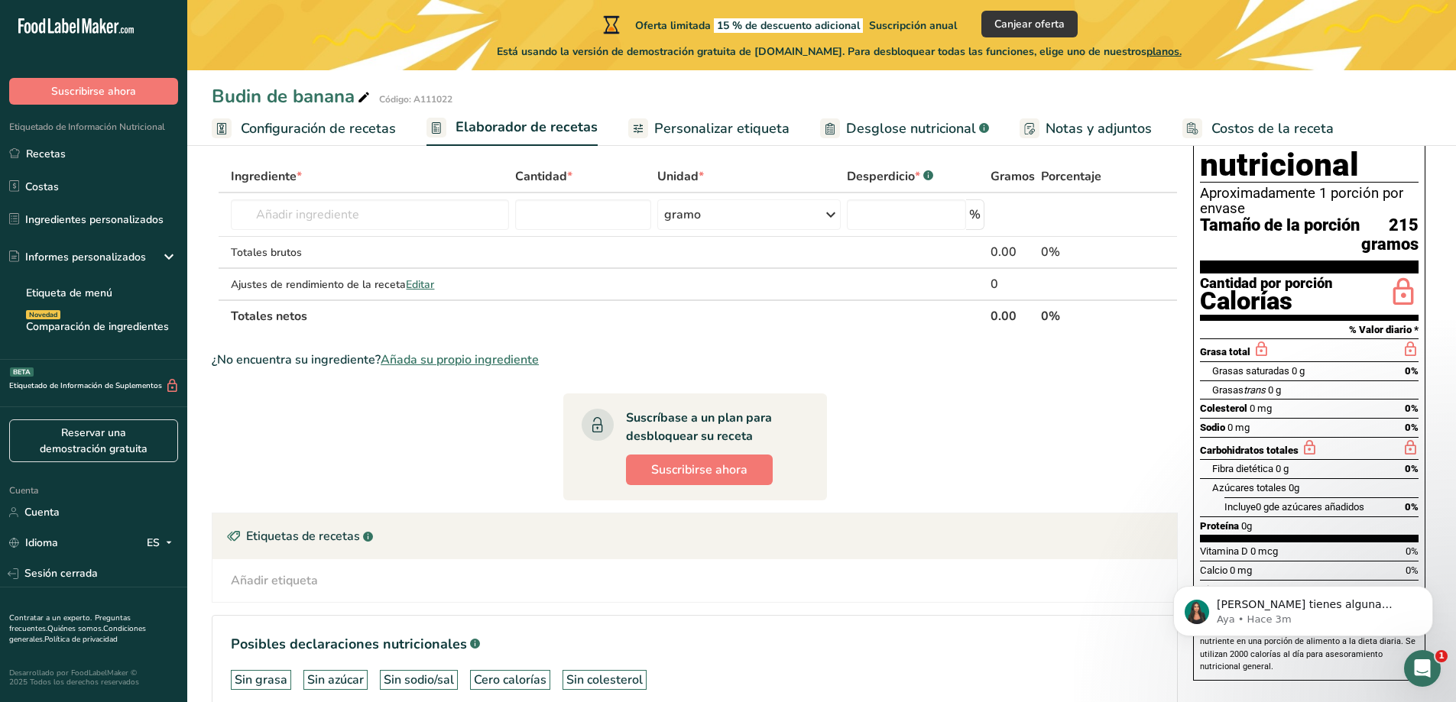
scroll to position [76, 0]
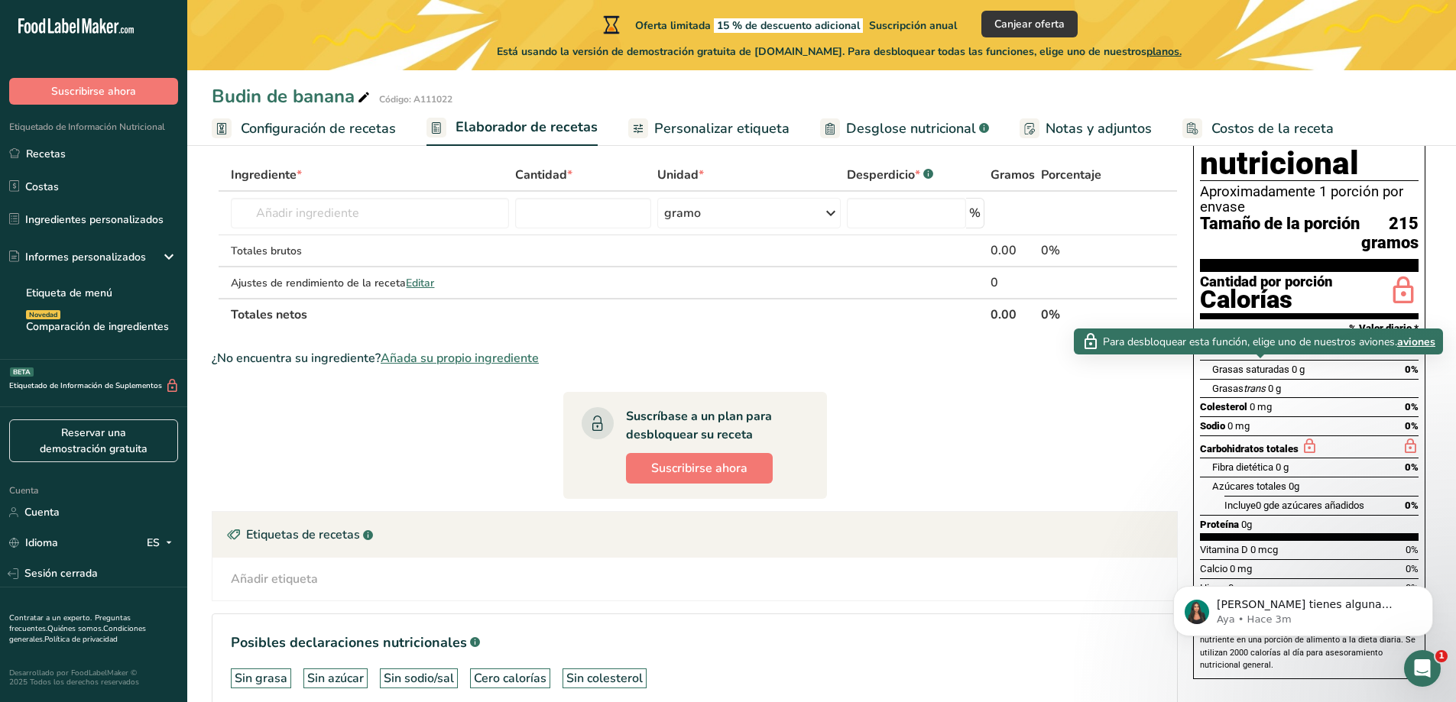
click at [1265, 358] on icon at bounding box center [1260, 347] width 17 height 19
click at [1429, 342] on font "aviones" at bounding box center [1426, 342] width 38 height 15
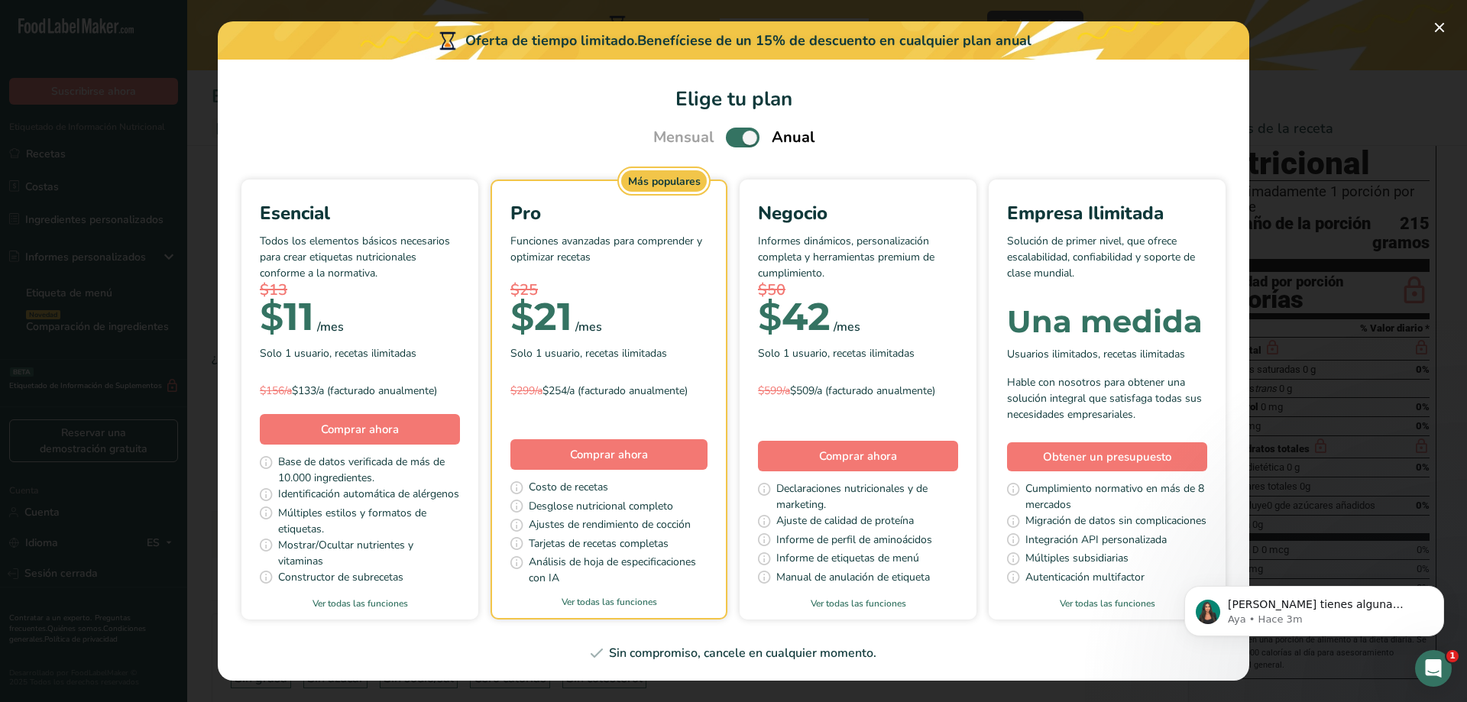
click at [1300, 270] on div "Elige tu plan de precios modal" at bounding box center [733, 351] width 1467 height 702
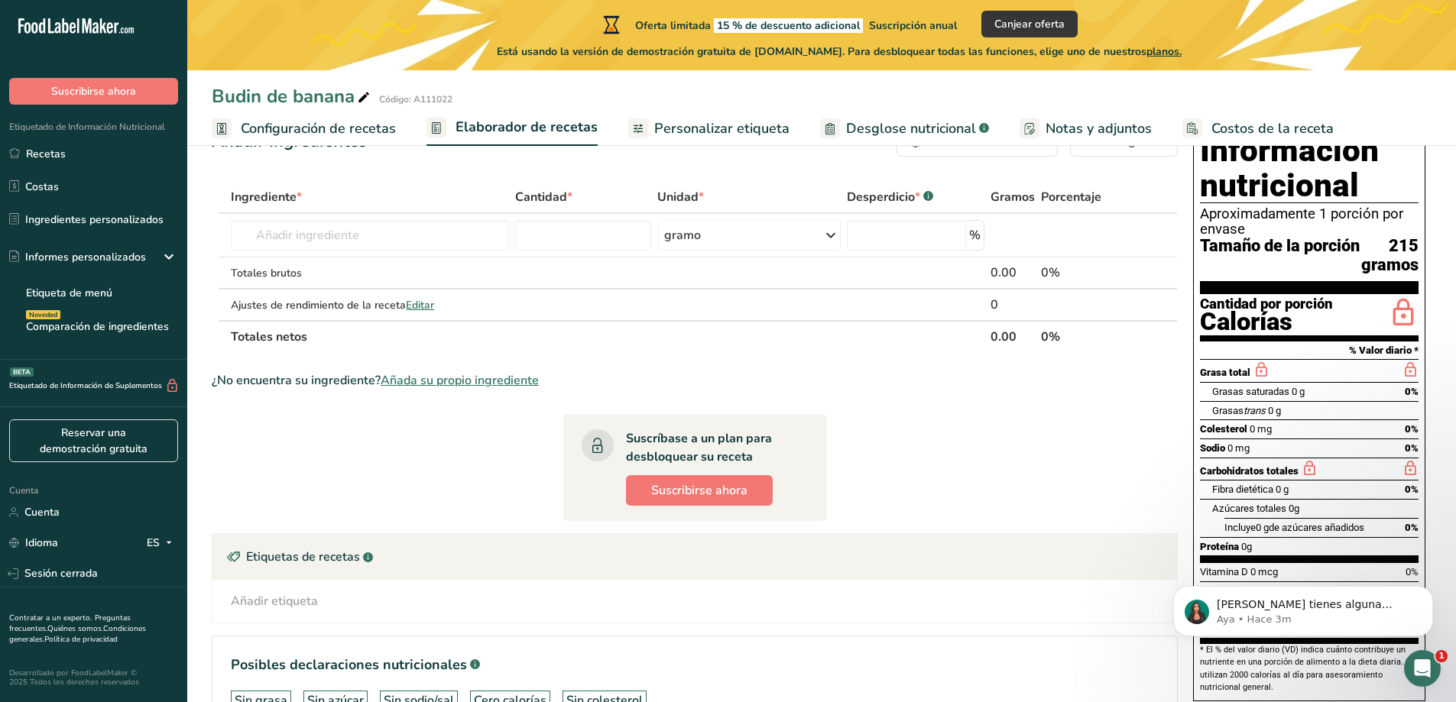
scroll to position [0, 0]
